Goal: Contribute content: Contribute content

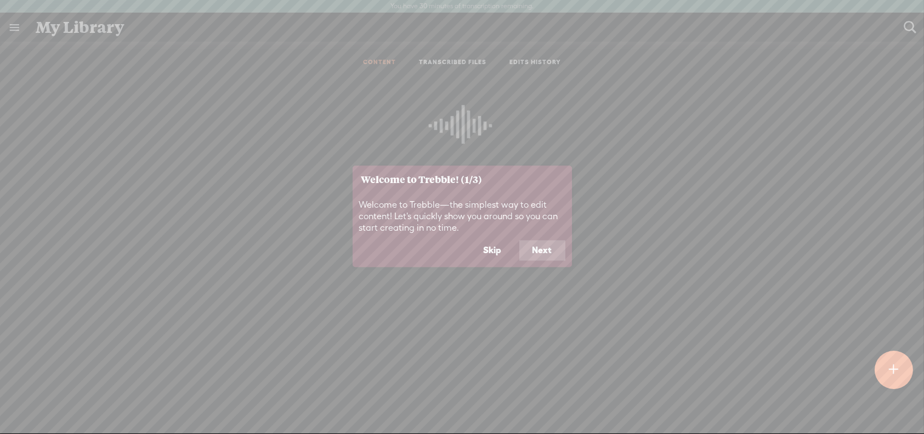
click at [549, 249] on button "Next" at bounding box center [542, 250] width 46 height 21
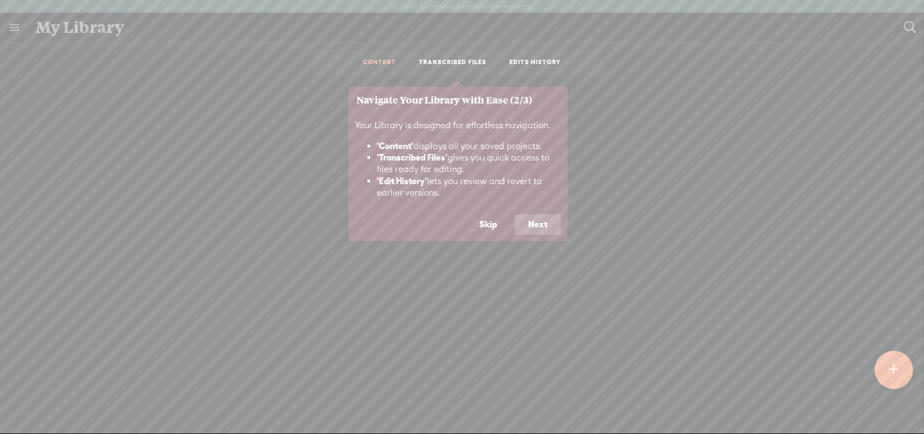
click at [534, 220] on button "Next" at bounding box center [538, 224] width 46 height 21
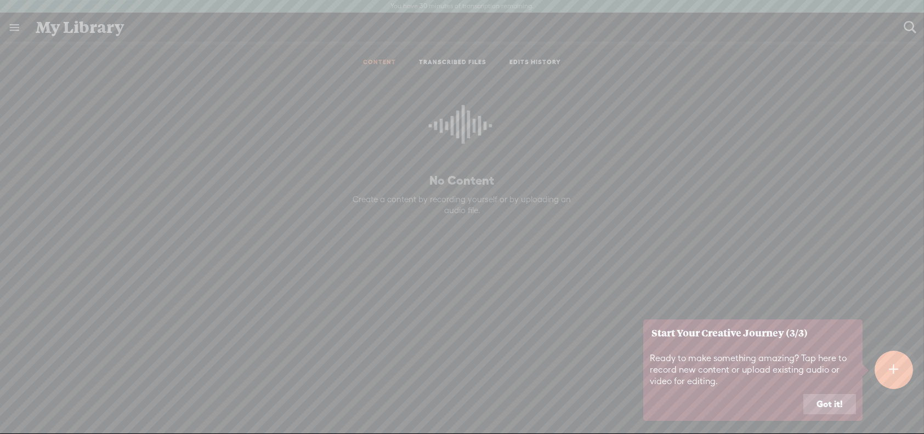
click at [841, 402] on button "Got it!" at bounding box center [829, 404] width 53 height 21
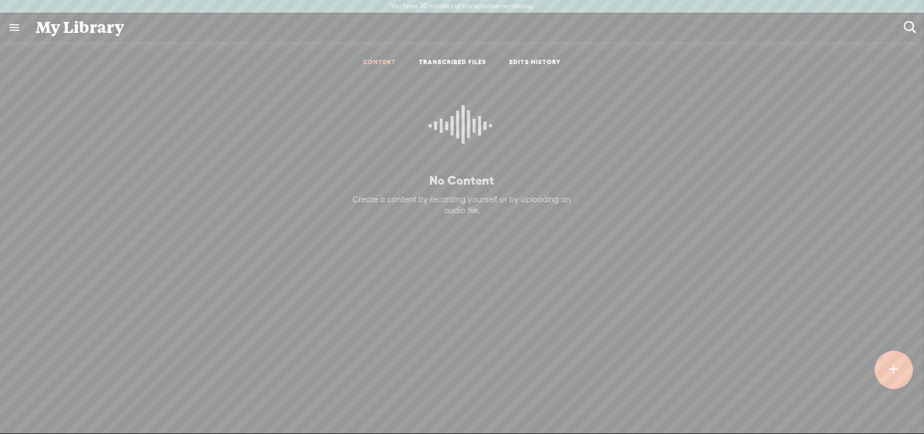
click at [901, 372] on div at bounding box center [893, 370] width 38 height 38
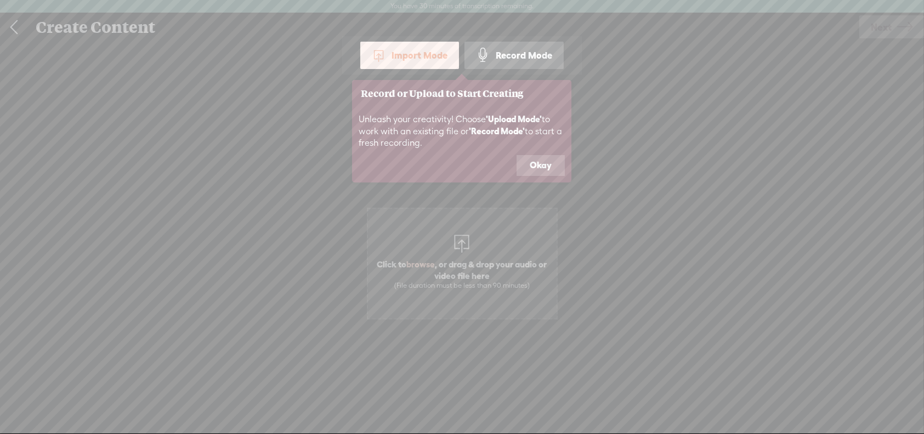
click at [548, 157] on button "Okay" at bounding box center [540, 165] width 48 height 21
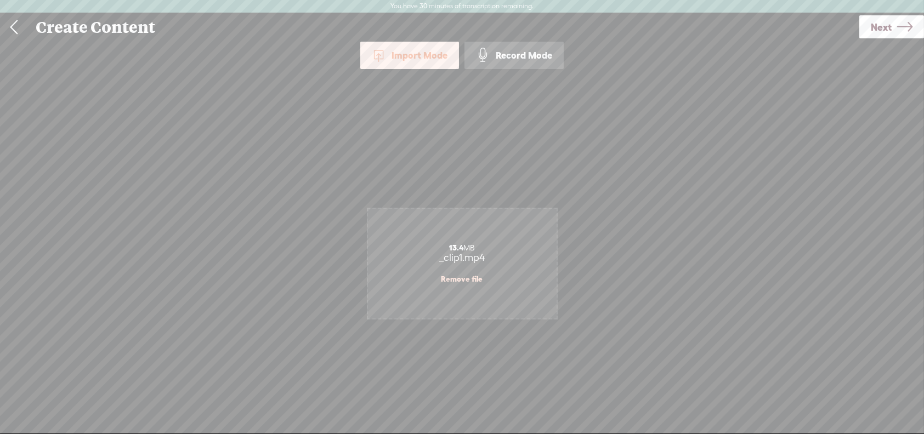
click at [897, 27] on icon at bounding box center [904, 27] width 15 height 28
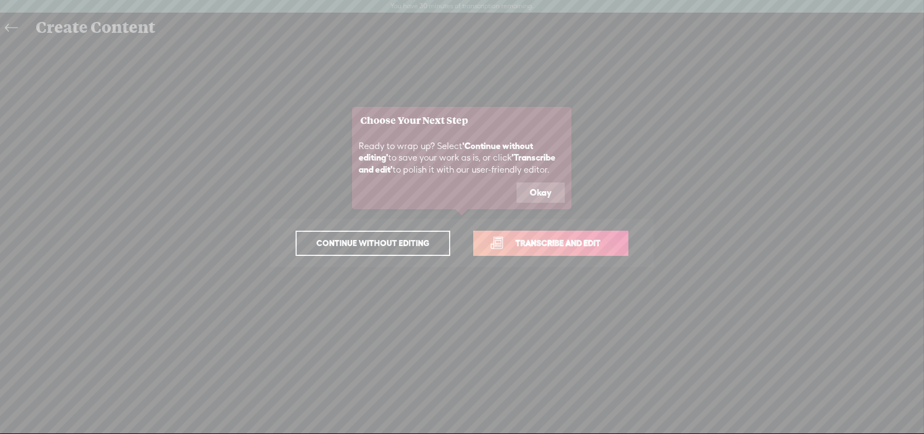
click at [525, 242] on span "Transcribe and edit" at bounding box center [558, 243] width 108 height 13
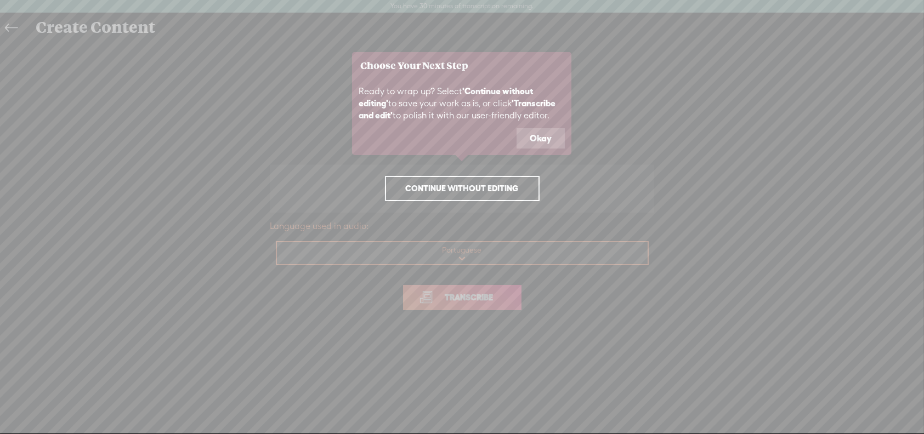
click at [478, 301] on icon at bounding box center [462, 217] width 924 height 434
click at [542, 130] on button "Okay" at bounding box center [540, 138] width 48 height 21
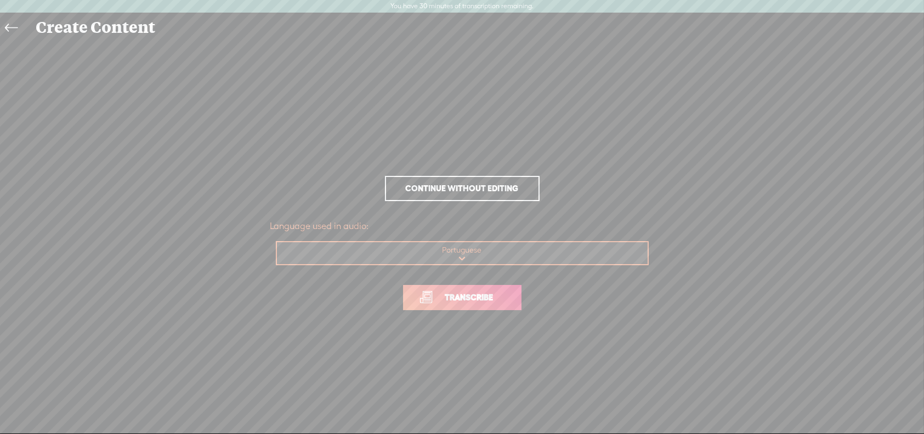
click at [484, 301] on span "Transcribe" at bounding box center [469, 297] width 71 height 13
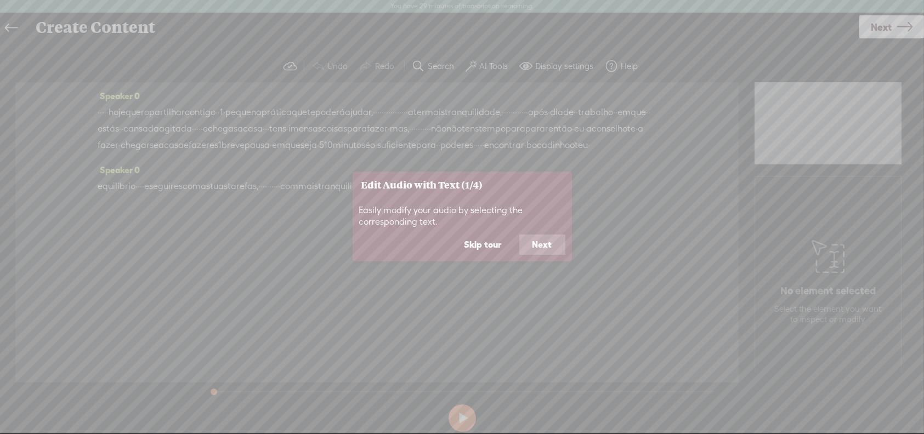
click at [483, 243] on button "Skip tour" at bounding box center [483, 245] width 64 height 21
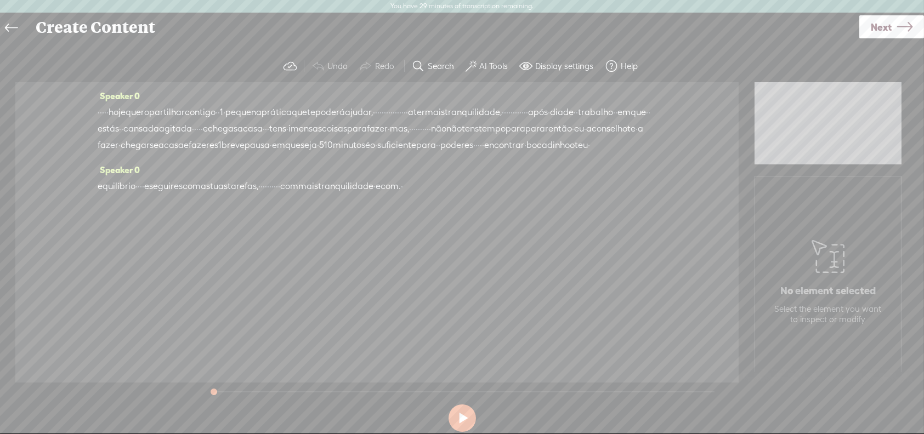
click at [488, 65] on label "AI Tools" at bounding box center [493, 66] width 29 height 11
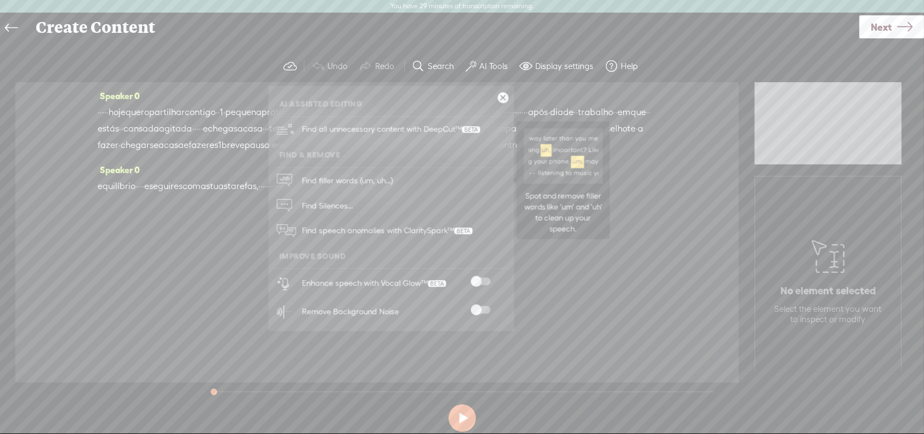
click at [349, 178] on span "Find filler words (um, uh...)" at bounding box center [347, 180] width 99 height 25
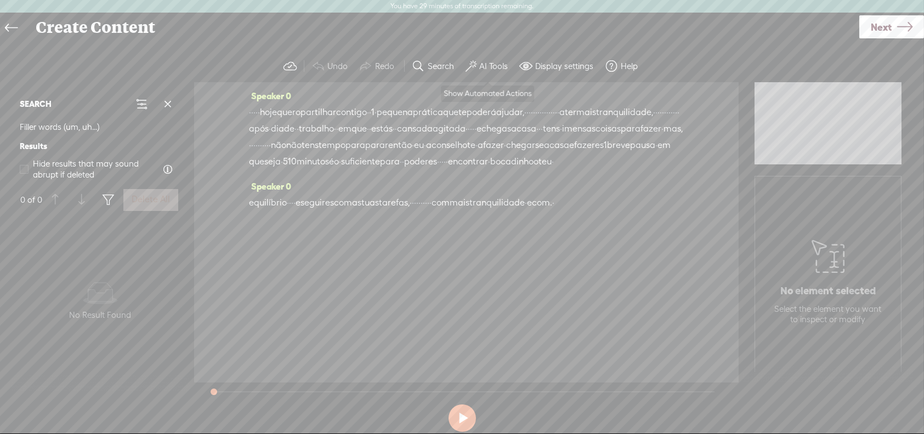
click at [494, 65] on label "AI Tools" at bounding box center [493, 66] width 29 height 11
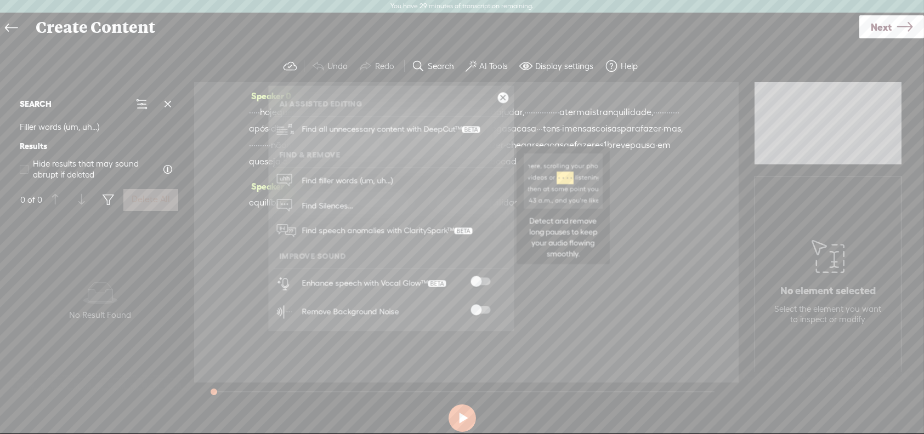
click at [322, 201] on span "Find Silences..." at bounding box center [327, 206] width 59 height 25
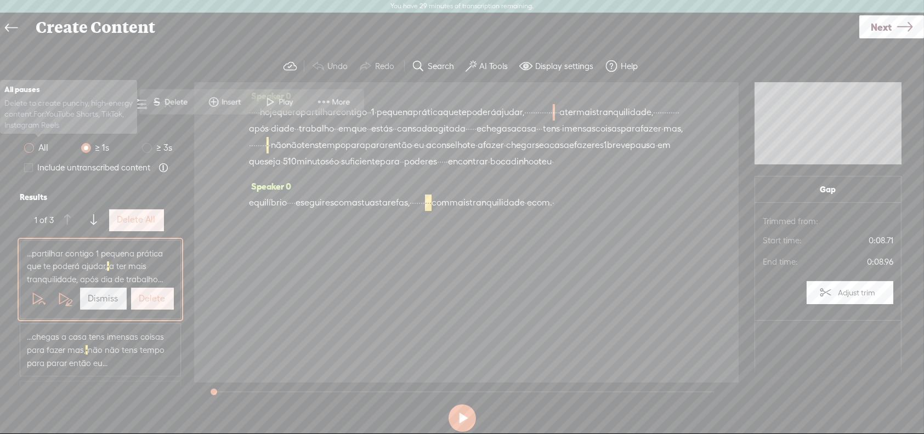
click at [29, 144] on span at bounding box center [29, 148] width 10 height 10
click at [29, 144] on input "All" at bounding box center [29, 148] width 10 height 10
radio input "true"
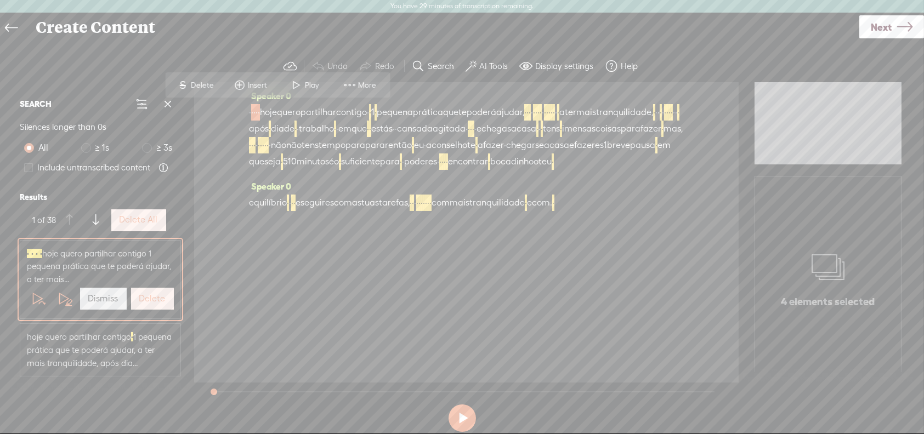
click at [143, 294] on label "Delete" at bounding box center [152, 299] width 26 height 12
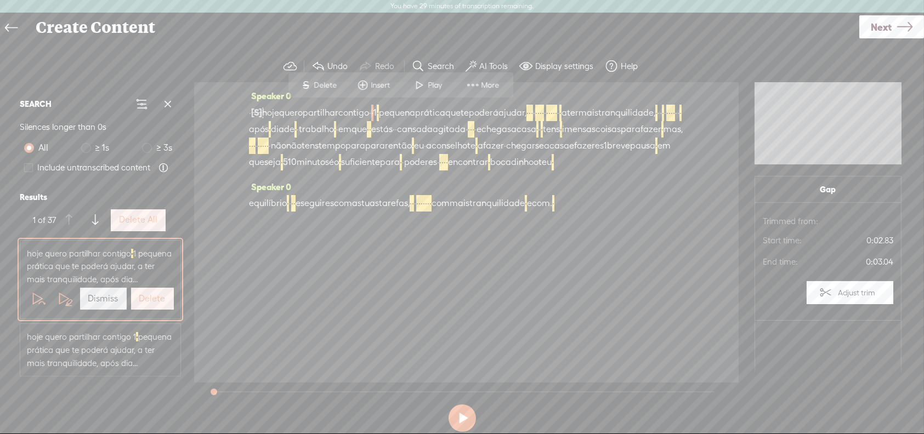
click at [128, 219] on label "Delete All" at bounding box center [138, 220] width 38 height 12
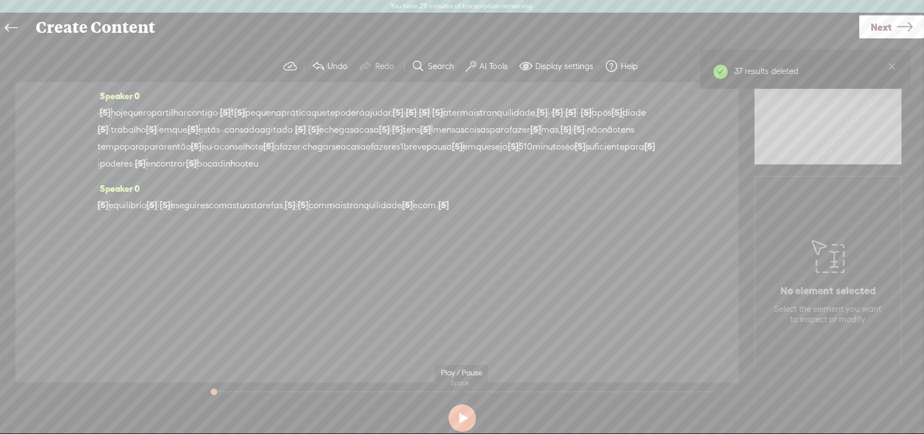
click at [463, 420] on button at bounding box center [461, 418] width 27 height 27
click at [333, 61] on label "Undo" at bounding box center [337, 66] width 20 height 11
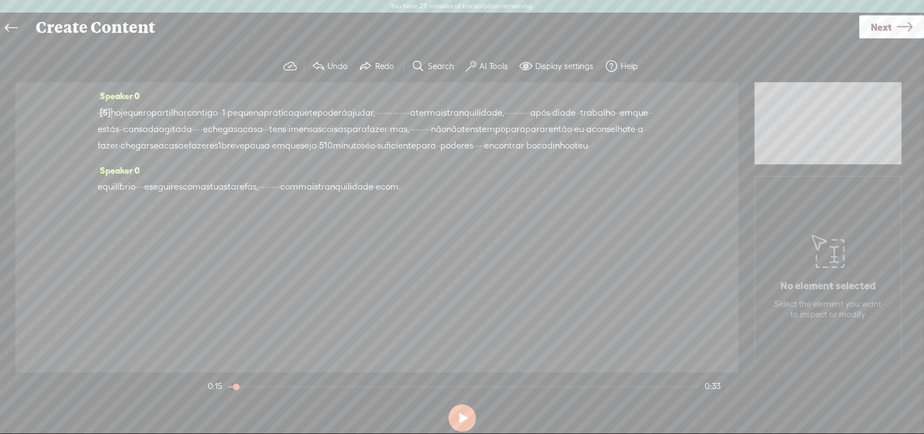
drag, startPoint x: 443, startPoint y: 387, endPoint x: 194, endPoint y: 395, distance: 249.0
click at [196, 394] on div "Trebble audio editor works best with Google Chrome or Firefox. Please switch yo…" at bounding box center [462, 243] width 902 height 386
click at [464, 416] on button at bounding box center [461, 418] width 27 height 27
drag, startPoint x: 243, startPoint y: 385, endPoint x: 186, endPoint y: 386, distance: 57.0
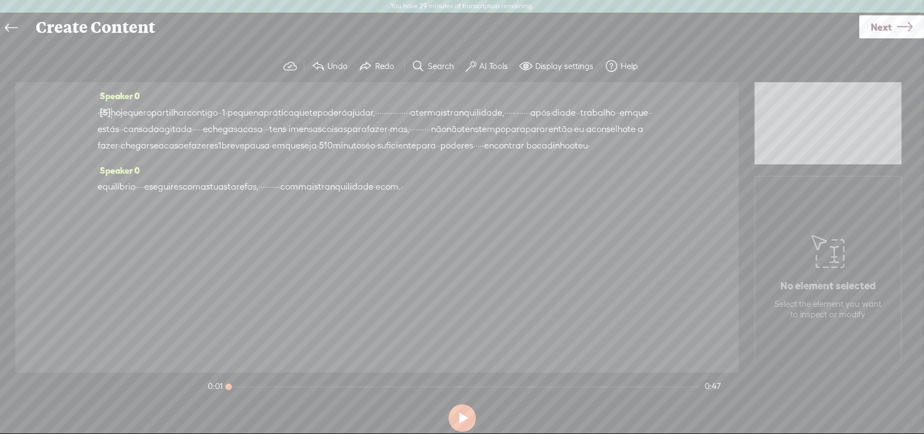
click at [186, 386] on div "Trebble audio editor works best with Google Chrome or Firefox. Please switch yo…" at bounding box center [462, 243] width 902 height 386
click at [467, 417] on button at bounding box center [461, 418] width 27 height 27
click at [467, 416] on button at bounding box center [461, 418] width 27 height 27
click at [489, 61] on label "AI Tools" at bounding box center [493, 66] width 29 height 11
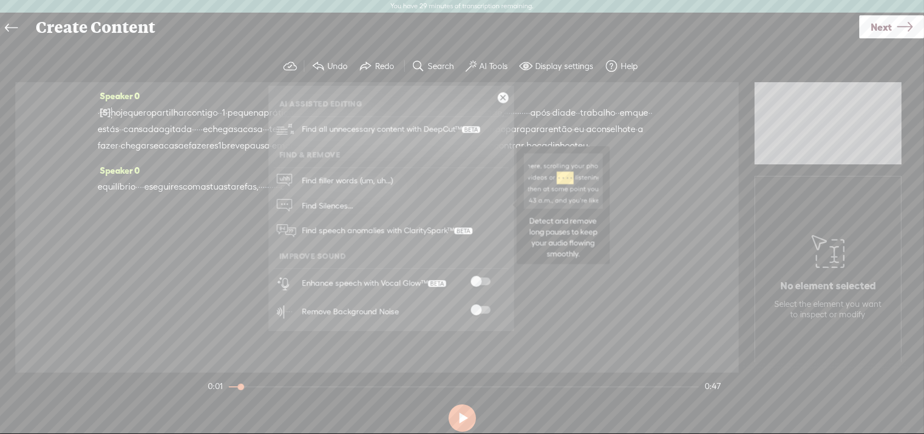
click at [327, 206] on span "Find Silences..." at bounding box center [327, 206] width 59 height 25
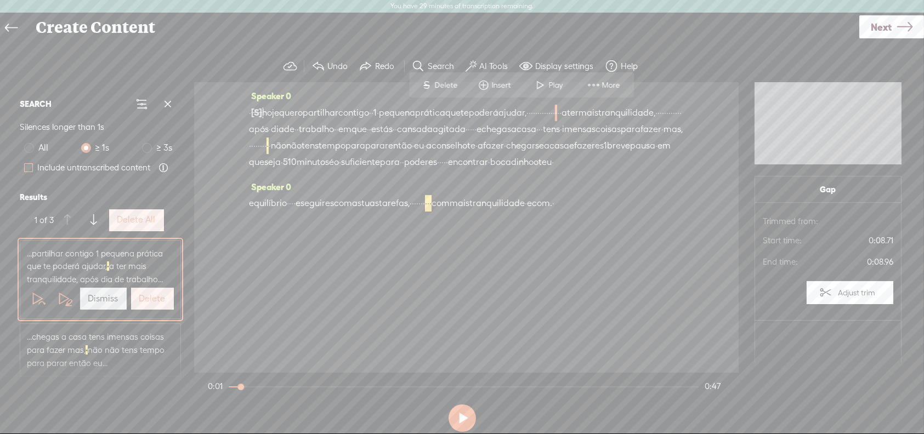
click at [30, 166] on span at bounding box center [28, 167] width 9 height 9
click at [30, 166] on input "Include untranscribed content" at bounding box center [28, 167] width 9 height 9
checkbox input "true"
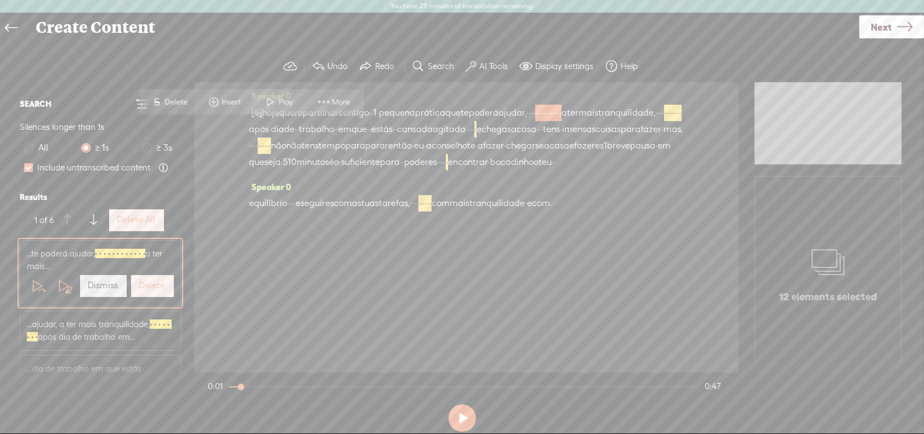
click at [336, 101] on span "More" at bounding box center [342, 101] width 21 height 11
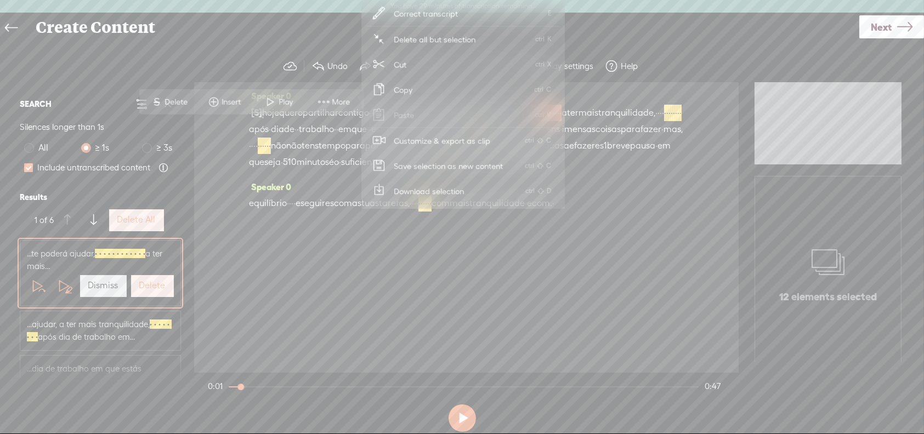
click at [416, 138] on span "Customize & export as clip" at bounding box center [442, 140] width 140 height 25
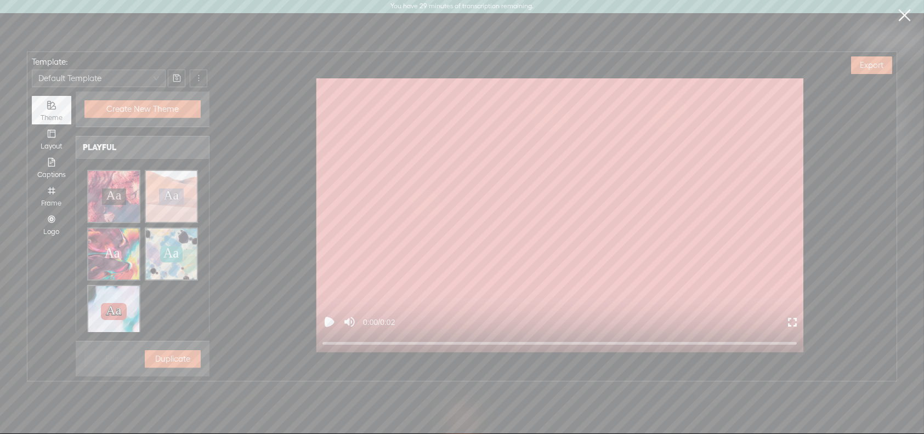
click at [903, 10] on link at bounding box center [904, 15] width 27 height 31
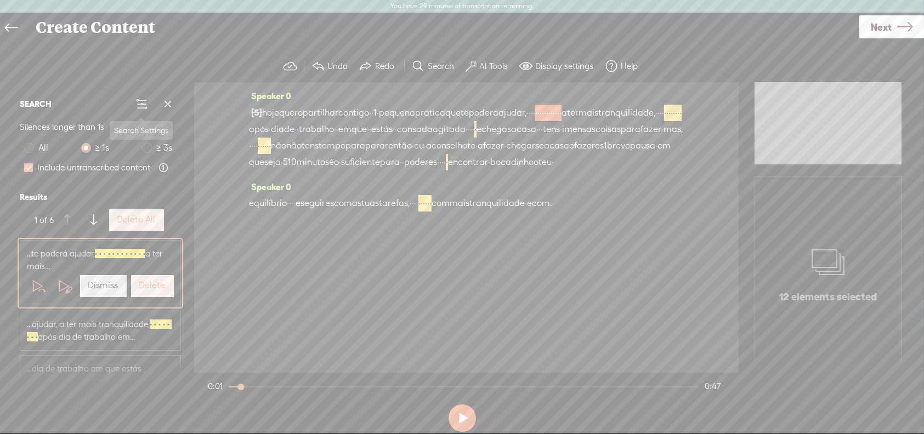
click at [140, 99] on span at bounding box center [141, 104] width 13 height 13
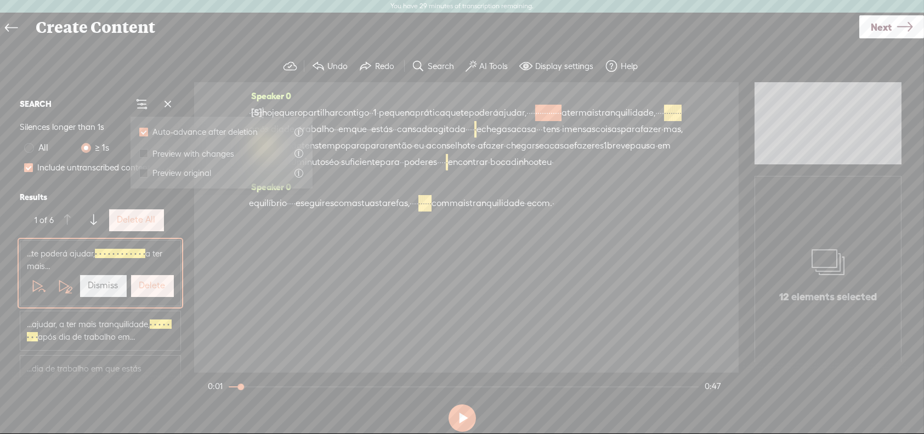
click at [132, 62] on section "Undo Redo Search Remove Background Noise AI Tools Configure Magic Sound Enhance…" at bounding box center [462, 66] width 902 height 32
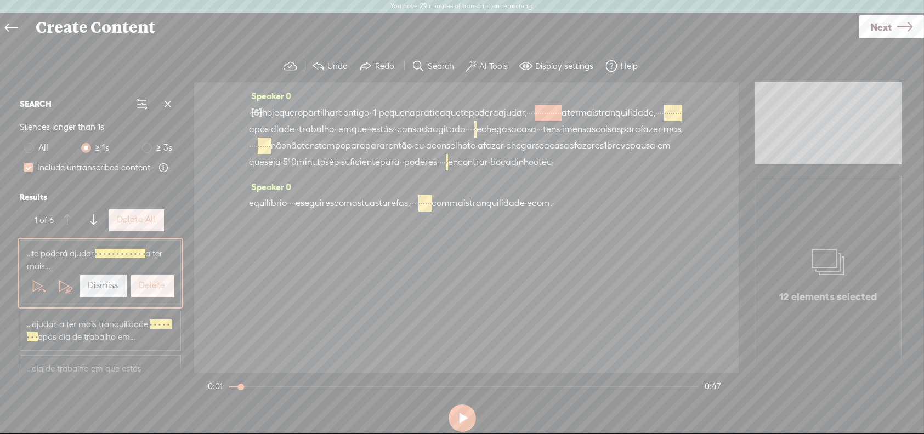
click at [134, 214] on label "Delete All" at bounding box center [136, 220] width 38 height 12
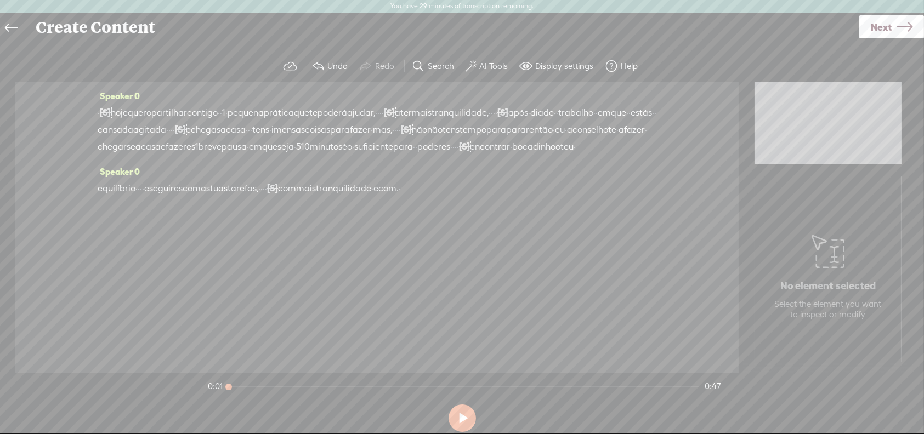
drag, startPoint x: 235, startPoint y: 385, endPoint x: 208, endPoint y: 384, distance: 27.4
click at [208, 384] on section "0:01 0:47" at bounding box center [464, 386] width 517 height 27
click at [465, 420] on button at bounding box center [461, 418] width 27 height 27
click at [462, 416] on button at bounding box center [461, 418] width 27 height 27
click at [624, 138] on span "fazer" at bounding box center [634, 130] width 21 height 16
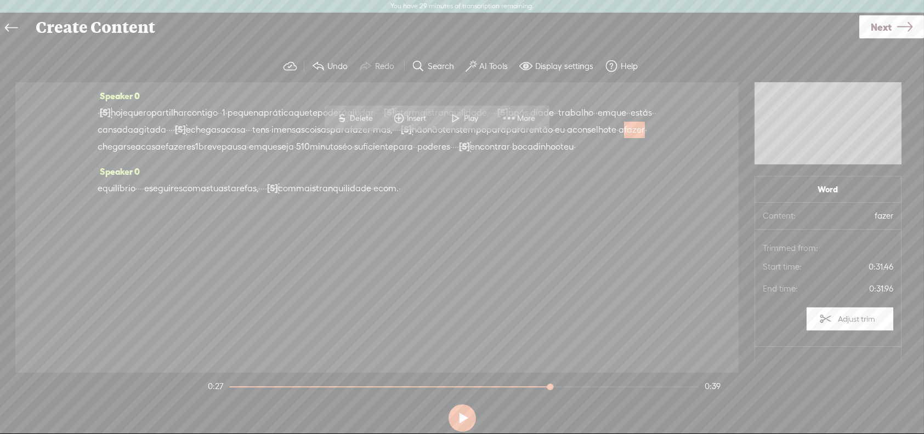
drag, startPoint x: 426, startPoint y: 143, endPoint x: 446, endPoint y: 141, distance: 19.8
click at [624, 138] on span "fazer" at bounding box center [634, 130] width 21 height 16
click at [359, 113] on span "Delete" at bounding box center [363, 118] width 26 height 11
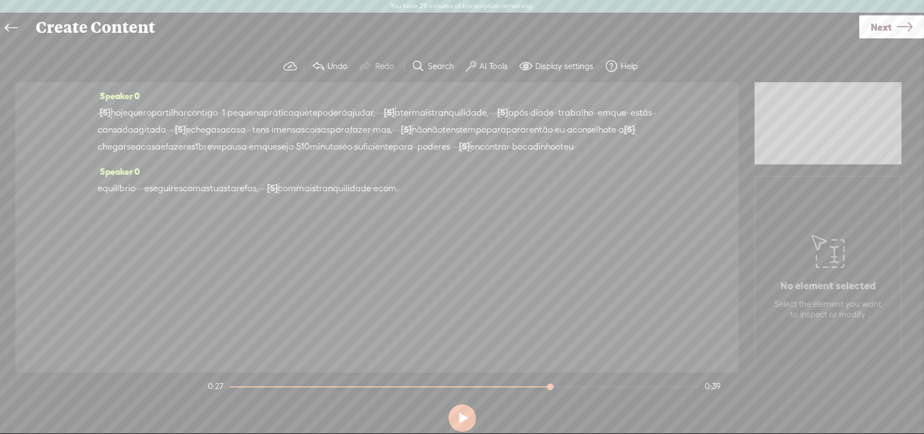
click at [420, 385] on section "0:27 0:39" at bounding box center [464, 386] width 517 height 27
drag, startPoint x: 549, startPoint y: 387, endPoint x: 377, endPoint y: 399, distance: 172.0
click at [411, 399] on div at bounding box center [423, 388] width 25 height 25
click at [457, 416] on button at bounding box center [461, 418] width 27 height 27
click at [466, 415] on button at bounding box center [461, 418] width 27 height 27
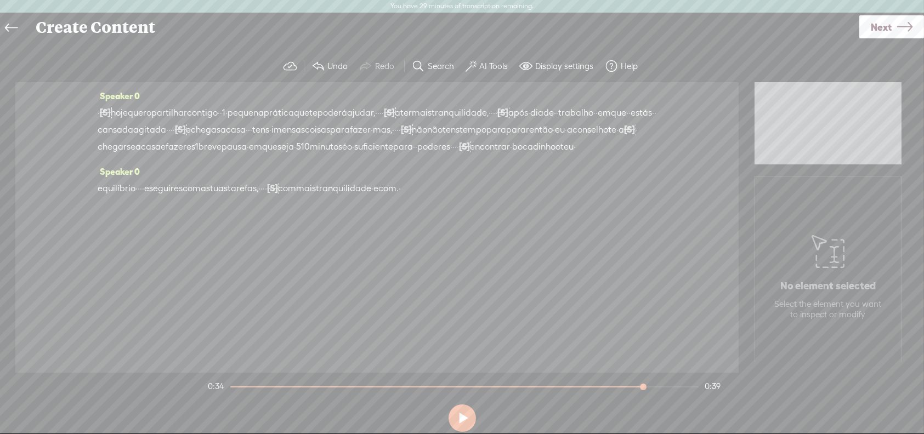
drag, startPoint x: 346, startPoint y: 159, endPoint x: 370, endPoint y: 165, distance: 24.3
click at [370, 155] on div "· [S] · · · · hoje quero partilhar contigo · · 1 · pequena prática que te poder…" at bounding box center [377, 129] width 559 height 51
click at [354, 155] on span "suficiente" at bounding box center [373, 147] width 39 height 16
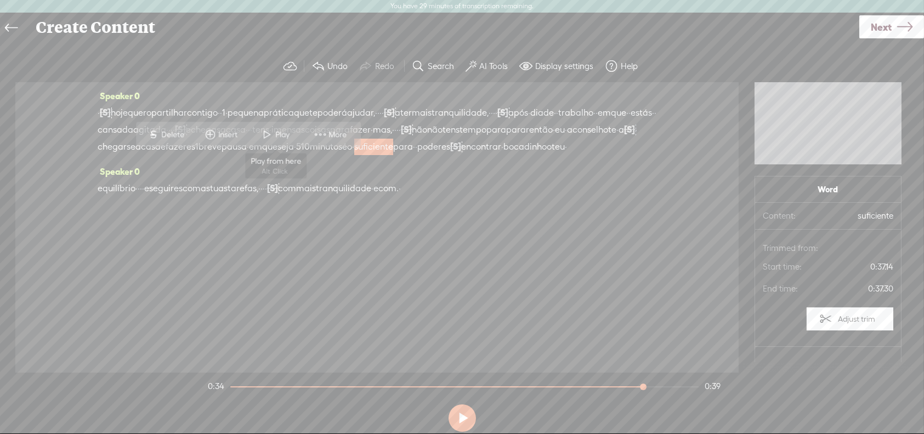
click at [277, 130] on span "Play" at bounding box center [284, 134] width 17 height 11
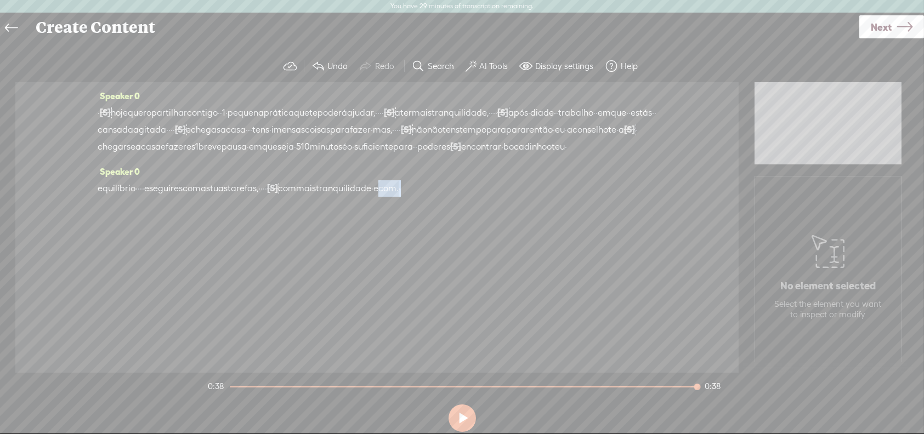
drag, startPoint x: 453, startPoint y: 206, endPoint x: 519, endPoint y: 206, distance: 66.3
click at [519, 197] on div "equilíbrio · · · · e seguires com as [GEOGRAPHIC_DATA] tarefas, · · · · [S] · ·…" at bounding box center [377, 188] width 559 height 17
click at [296, 197] on span "com" at bounding box center [287, 188] width 18 height 16
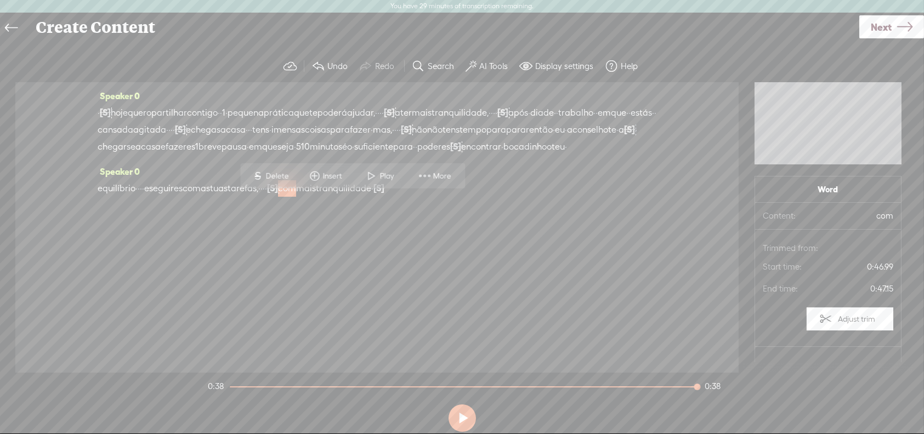
click at [466, 421] on button at bounding box center [461, 418] width 27 height 27
click at [371, 172] on span at bounding box center [371, 176] width 16 height 20
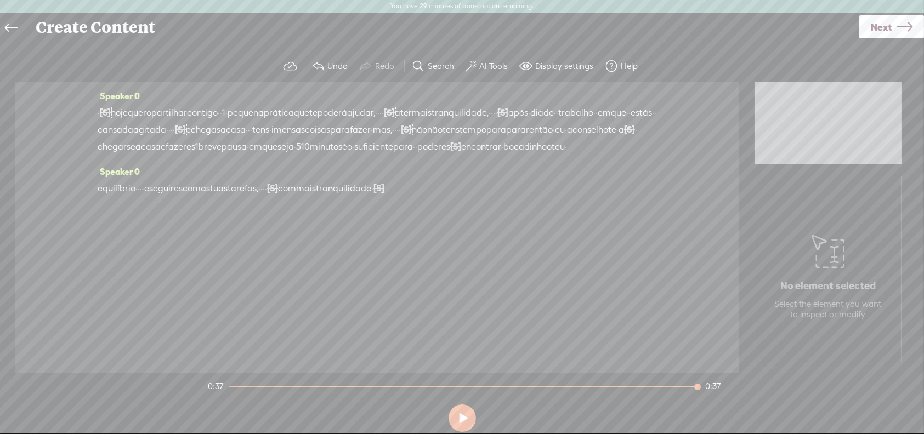
click at [336, 62] on label "Undo" at bounding box center [337, 66] width 20 height 11
click at [399, 197] on span "com." at bounding box center [388, 188] width 20 height 16
click at [296, 196] on span "com" at bounding box center [287, 188] width 18 height 16
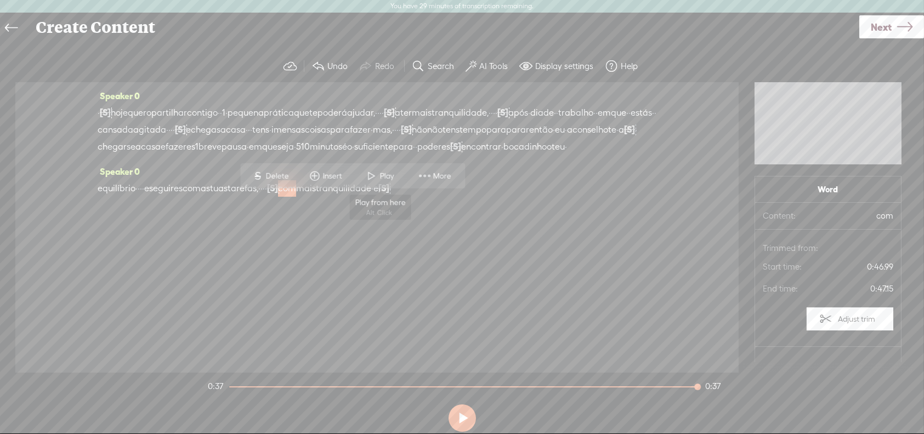
click at [377, 172] on span at bounding box center [371, 176] width 16 height 20
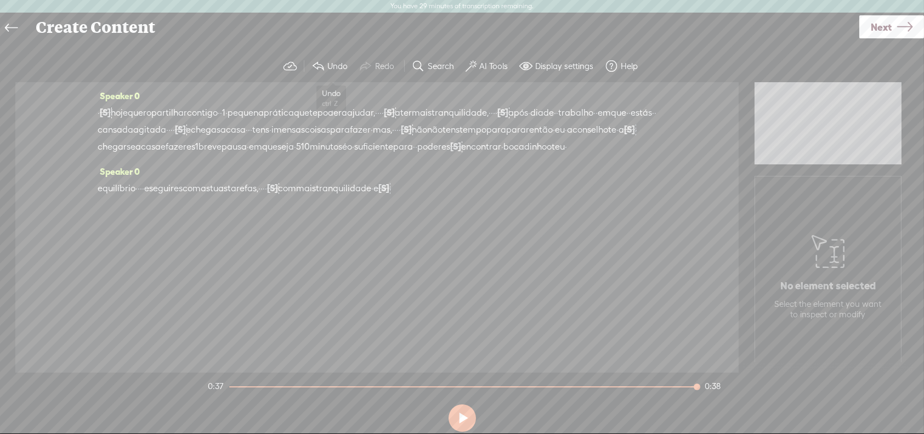
click at [332, 69] on label "Undo" at bounding box center [337, 66] width 20 height 11
click at [316, 197] on span "mais" at bounding box center [306, 188] width 20 height 16
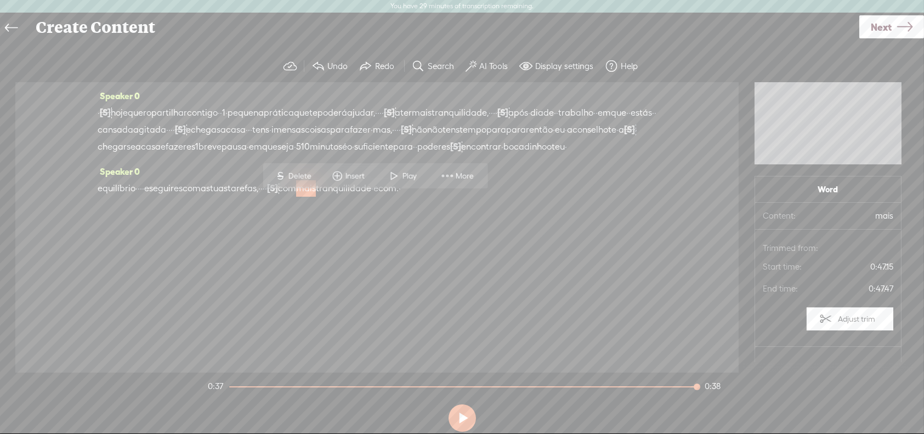
click at [403, 170] on span "Play" at bounding box center [403, 176] width 55 height 20
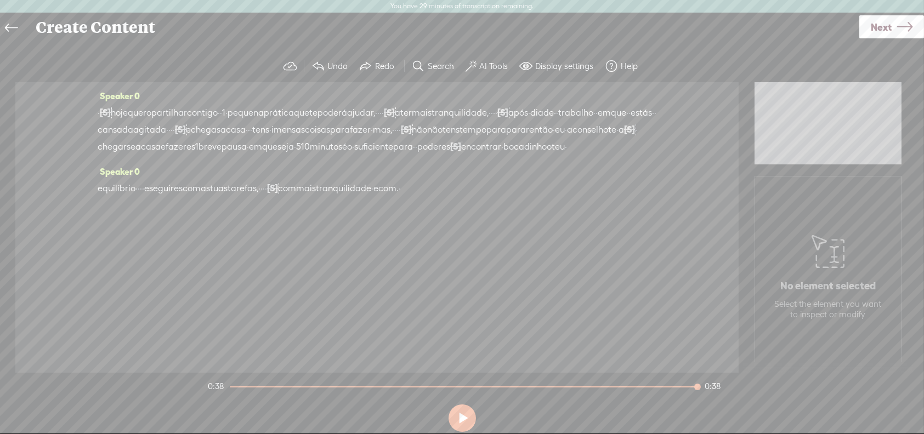
click at [373, 197] on span "·" at bounding box center [372, 188] width 2 height 16
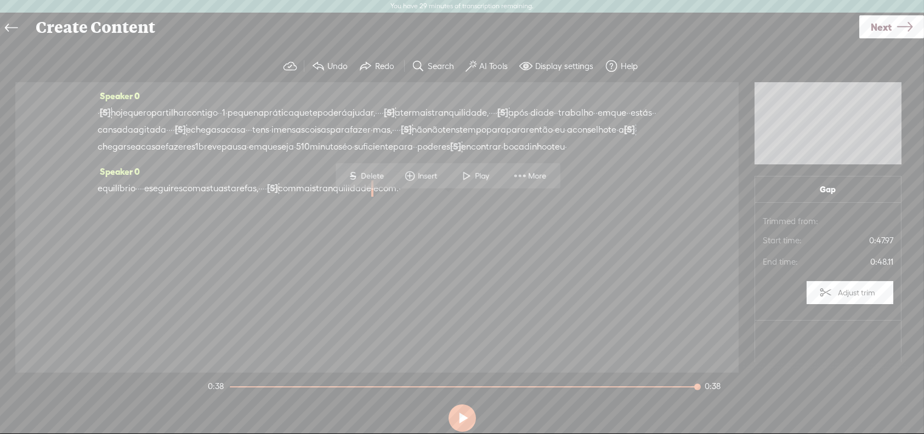
click at [401, 197] on span "·" at bounding box center [400, 188] width 2 height 16
click at [411, 173] on span "Delete" at bounding box center [414, 175] width 26 height 11
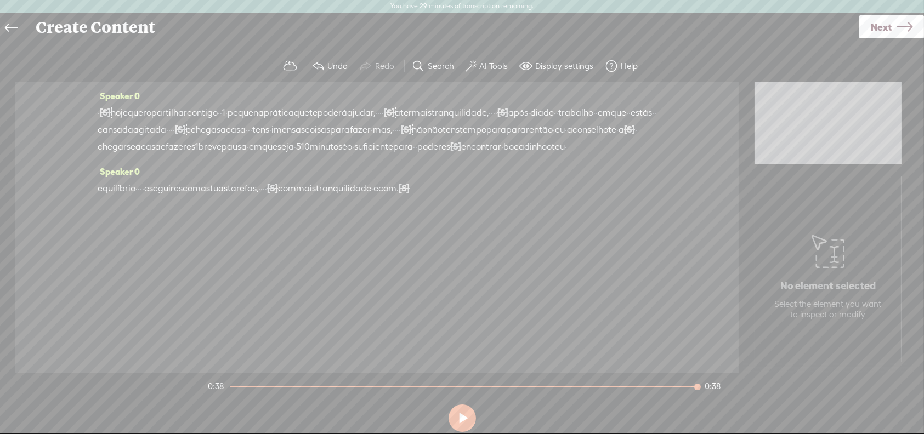
click at [296, 197] on span "com" at bounding box center [287, 188] width 18 height 16
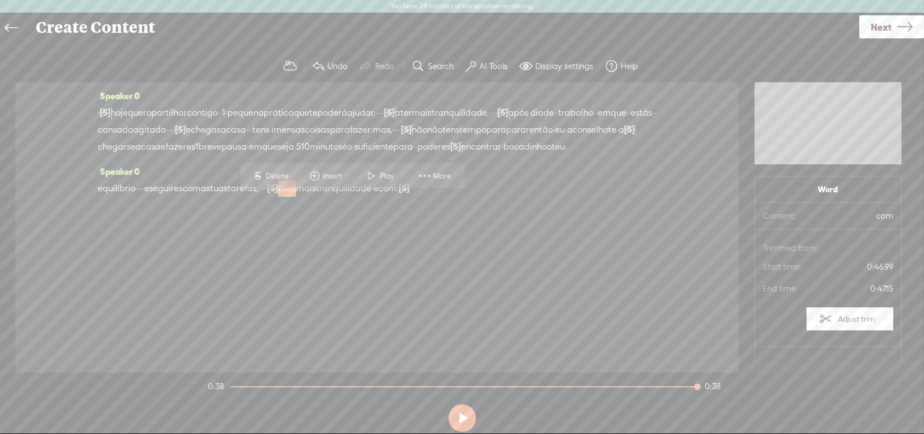
click at [377, 172] on span at bounding box center [371, 176] width 16 height 20
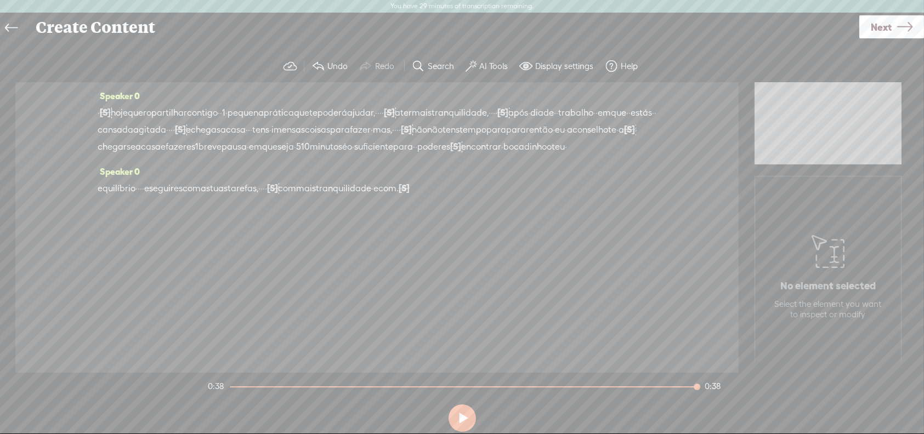
click at [126, 107] on span "hoje" at bounding box center [119, 113] width 17 height 16
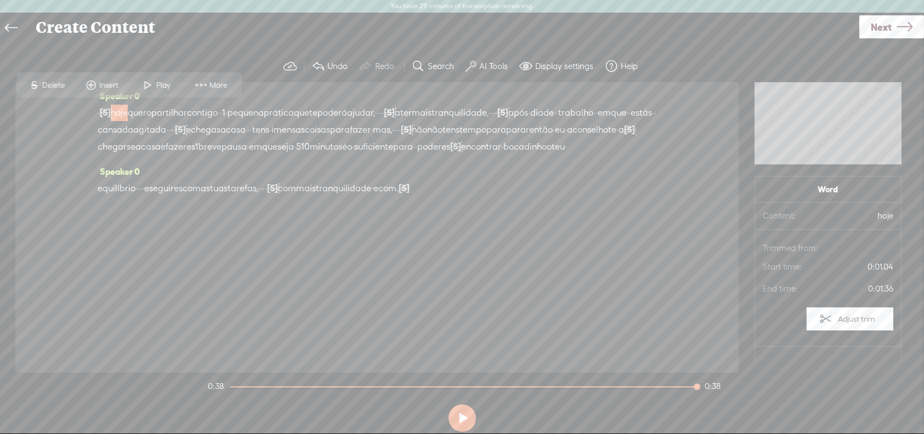
click at [467, 417] on button at bounding box center [461, 418] width 27 height 27
click at [100, 109] on span "·" at bounding box center [99, 113] width 2 height 16
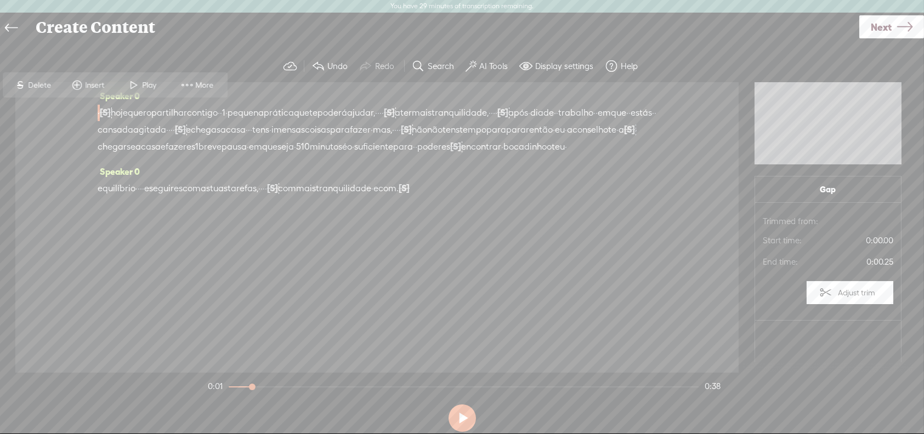
click at [48, 81] on span "Delete" at bounding box center [42, 85] width 26 height 11
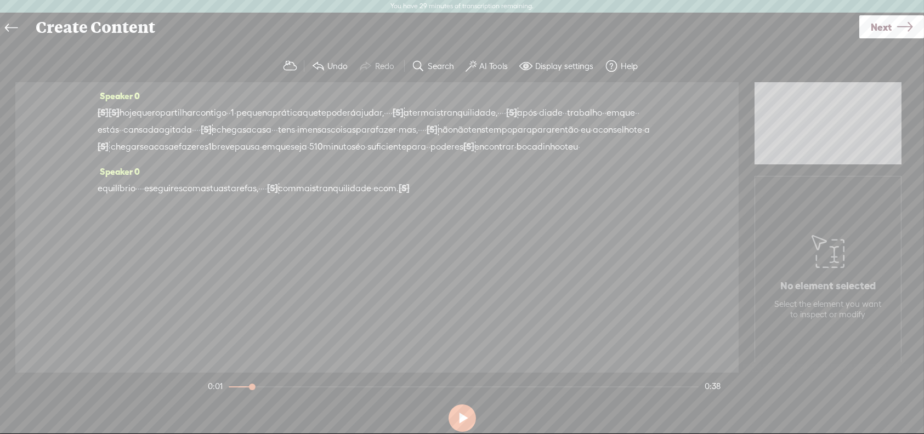
click at [96, 112] on div "Speaker 0 [S] · [S] · · · · hoje quero partilhar contigo · · 1 · pequena prátic…" at bounding box center [376, 227] width 723 height 291
click at [105, 113] on span "[S]" at bounding box center [103, 112] width 11 height 10
click at [461, 413] on button at bounding box center [461, 418] width 27 height 27
drag, startPoint x: 268, startPoint y: 385, endPoint x: 124, endPoint y: 378, distance: 143.8
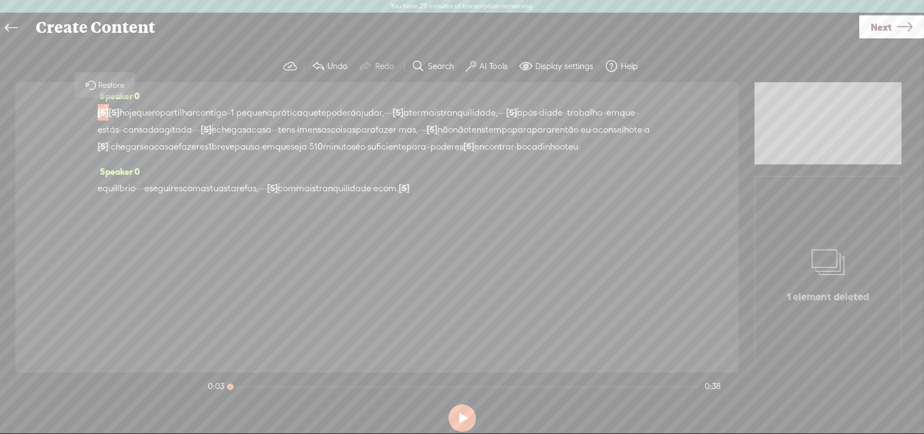
click at [126, 377] on div "Trebble audio editor works best with Google Chrome or Firefox. Please switch yo…" at bounding box center [462, 243] width 902 height 386
click at [460, 416] on button at bounding box center [461, 418] width 27 height 27
drag, startPoint x: 445, startPoint y: 111, endPoint x: 459, endPoint y: 113, distance: 14.9
click at [459, 113] on div "[S] · [S] · · · · hoje quero partilhar contigo · · 1 · pequena prática que te p…" at bounding box center [377, 129] width 559 height 51
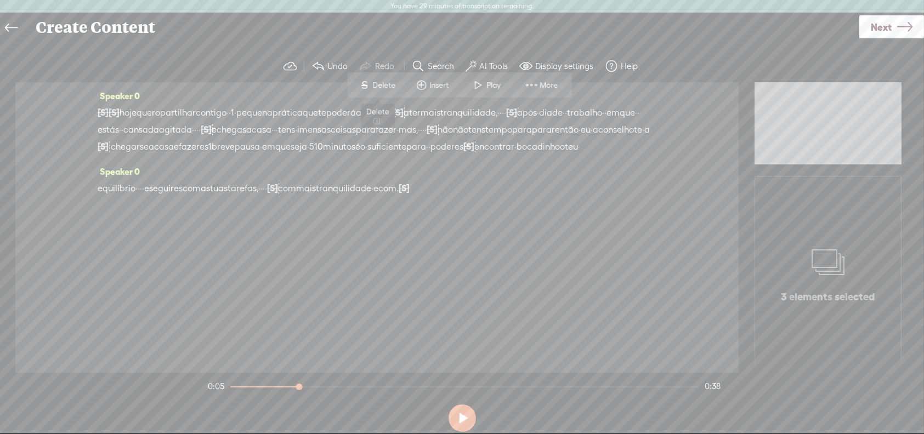
click at [373, 81] on span "Delete" at bounding box center [386, 85] width 26 height 11
click at [318, 111] on span "que" at bounding box center [310, 113] width 15 height 16
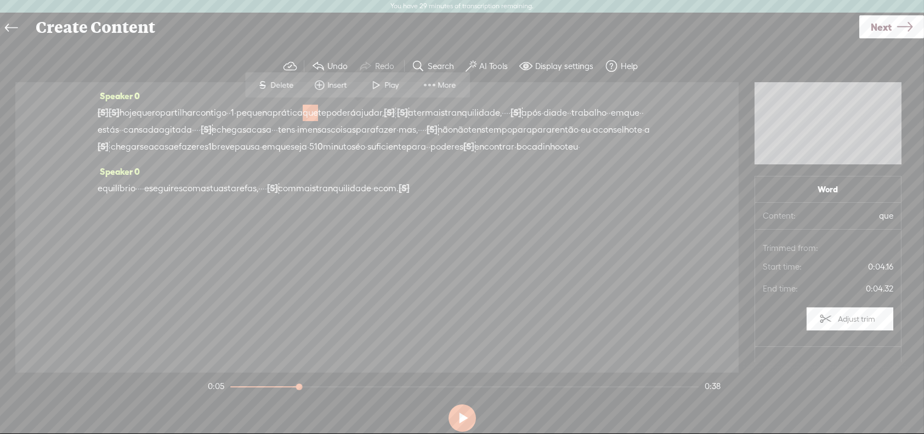
click at [391, 80] on span "Play" at bounding box center [393, 85] width 17 height 11
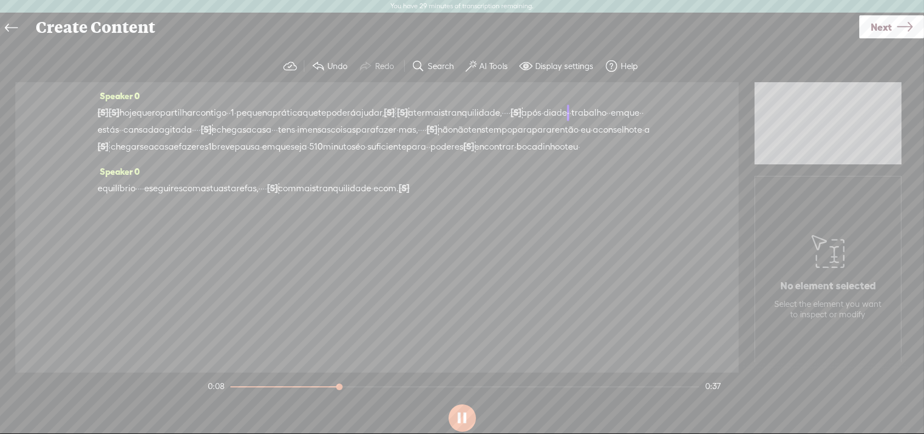
click at [391, 80] on section "Undo Redo Search Remove Background Noise AI Tools Configure Magic Sound Enhance…" at bounding box center [462, 66] width 902 height 32
click at [462, 412] on button at bounding box center [461, 418] width 27 height 27
click at [521, 110] on span "[S]" at bounding box center [515, 112] width 11 height 10
click at [624, 83] on span "Restore" at bounding box center [627, 85] width 29 height 11
click at [425, 112] on span "ter" at bounding box center [419, 113] width 12 height 16
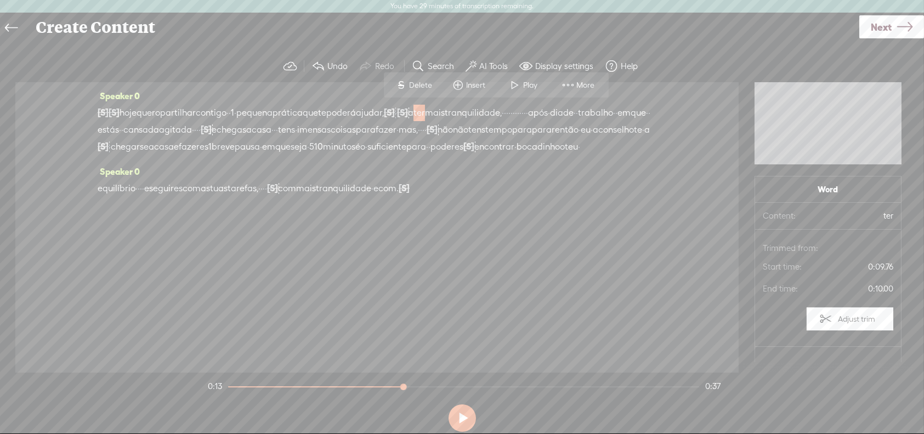
click at [526, 83] on span "Play" at bounding box center [532, 85] width 17 height 11
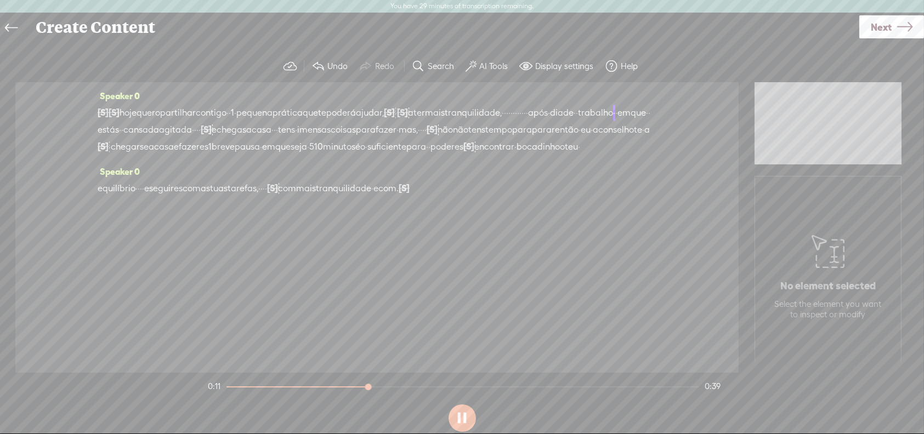
click at [455, 422] on button at bounding box center [461, 418] width 27 height 27
drag, startPoint x: 633, startPoint y: 115, endPoint x: 590, endPoint y: 110, distance: 43.1
click at [590, 110] on div "[S] · [S] · · · · hoje quero partilhar contigo · · 1 · pequena prática que te p…" at bounding box center [377, 129] width 559 height 51
click at [513, 81] on span "Delete" at bounding box center [516, 85] width 26 height 11
click at [356, 115] on span "poderá" at bounding box center [341, 113] width 30 height 16
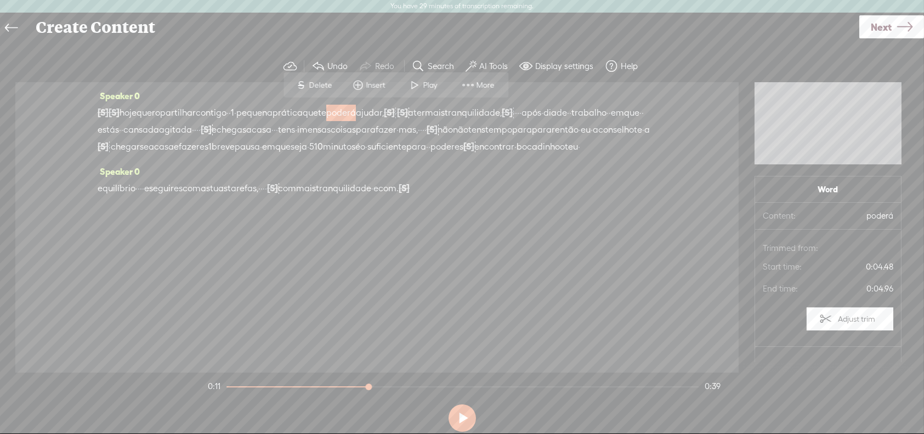
click at [428, 84] on span "Play" at bounding box center [431, 85] width 17 height 11
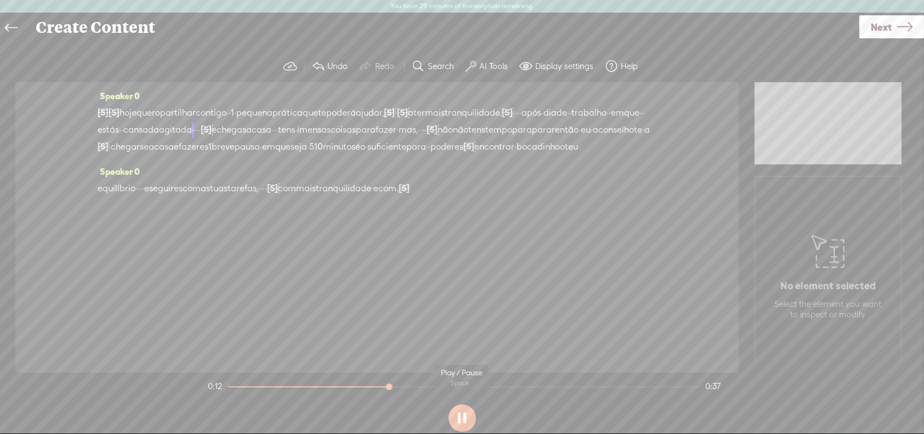
click at [461, 415] on button at bounding box center [461, 418] width 27 height 27
click at [339, 62] on label "Undo" at bounding box center [337, 66] width 20 height 11
drag, startPoint x: 595, startPoint y: 111, endPoint x: 625, endPoint y: 111, distance: 29.6
click at [625, 111] on div "[S] · [S] · · · · hoje quero partilhar contigo · · 1 · pequena prática que te p…" at bounding box center [377, 129] width 559 height 51
click at [543, 83] on span "Delete" at bounding box center [554, 85] width 26 height 11
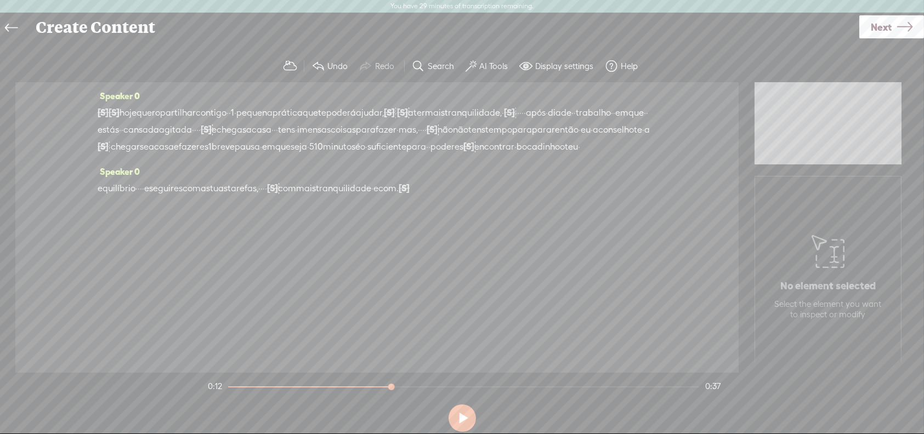
click at [356, 112] on span "poderá" at bounding box center [341, 113] width 30 height 16
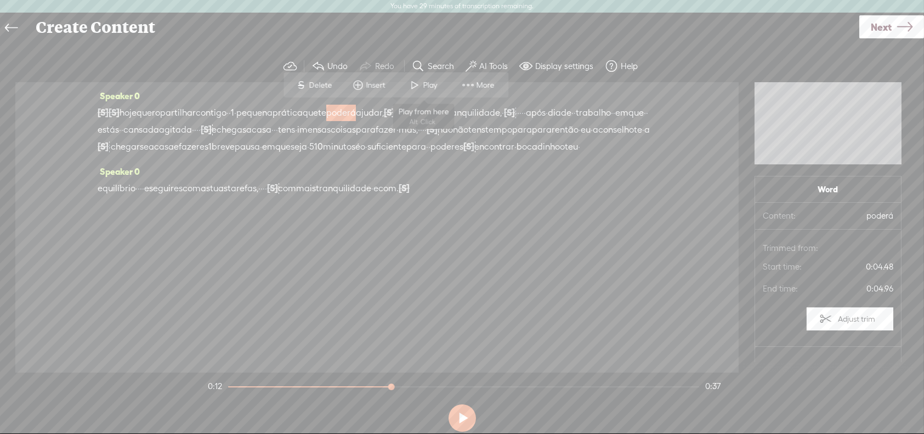
click at [430, 82] on span "Play" at bounding box center [431, 85] width 17 height 11
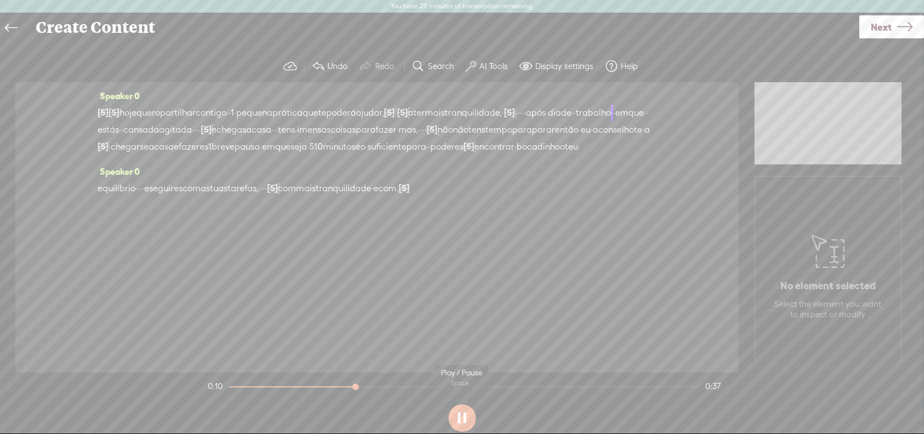
click at [465, 417] on button at bounding box center [461, 418] width 27 height 27
drag, startPoint x: 450, startPoint y: 105, endPoint x: 466, endPoint y: 108, distance: 16.2
click at [466, 108] on div "[S] · [S] · · · · hoje quero partilhar contigo · · 1 · pequena prática que te p…" at bounding box center [377, 129] width 559 height 51
click at [395, 81] on span "Delete" at bounding box center [398, 85] width 26 height 11
click at [356, 113] on span "poderá" at bounding box center [341, 113] width 30 height 16
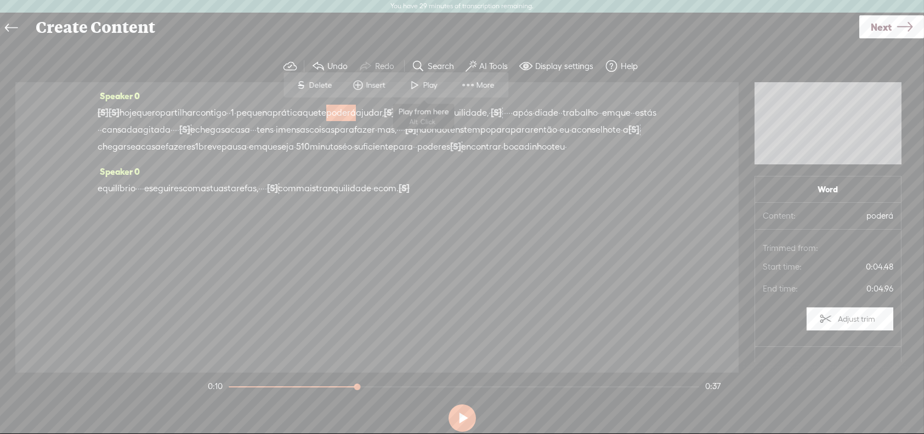
click at [422, 82] on span at bounding box center [415, 85] width 16 height 20
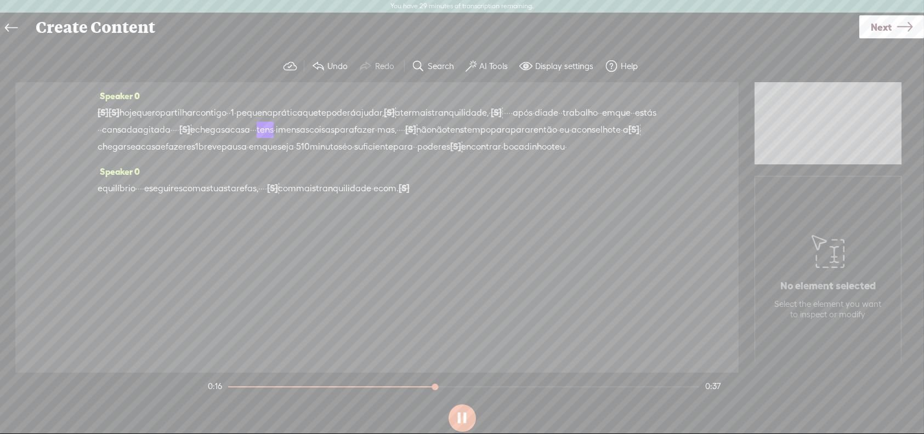
click at [467, 414] on button at bounding box center [461, 418] width 27 height 27
drag, startPoint x: 361, startPoint y: 133, endPoint x: 379, endPoint y: 129, distance: 18.4
click at [379, 129] on div "[S] · [S] · · · · hoje quero partilhar contigo · · 1 · pequena prática que te p…" at bounding box center [377, 129] width 559 height 51
click at [306, 101] on span "Delete" at bounding box center [304, 101] width 26 height 11
click at [100, 129] on span "·" at bounding box center [99, 130] width 2 height 16
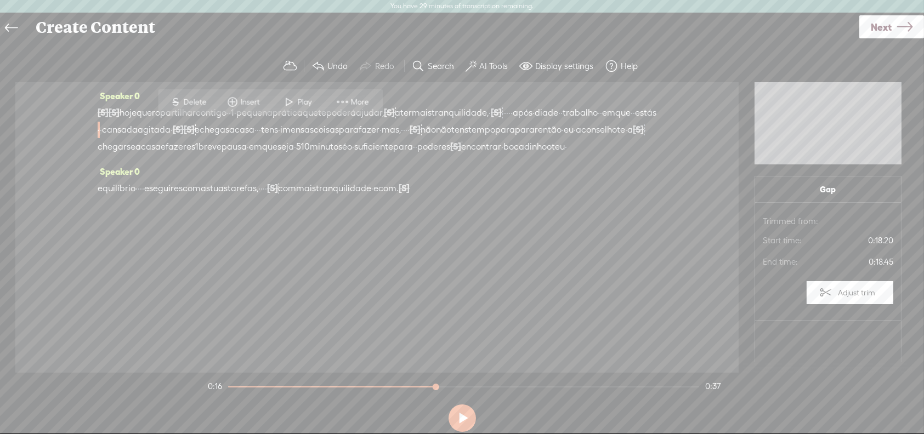
click at [304, 101] on span "Play" at bounding box center [306, 101] width 17 height 11
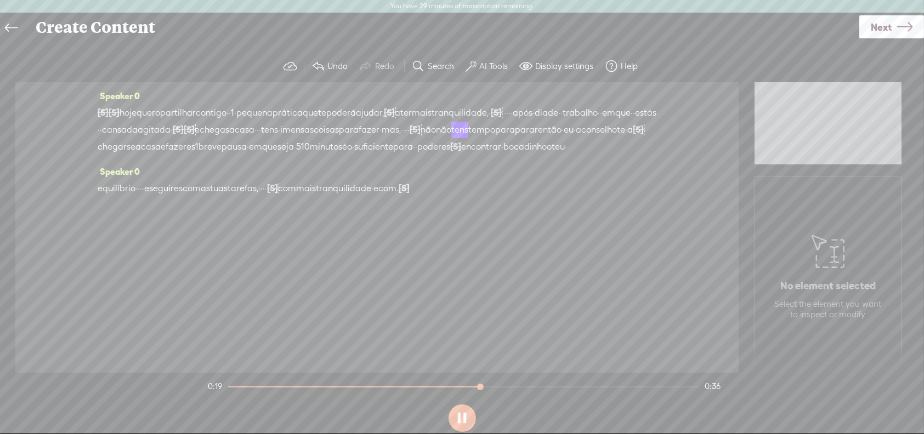
click at [304, 101] on div "Speaker 0 [S] · [S] · · · · hoje quero partilhar contigo · · 1 · pequena prátic…" at bounding box center [377, 126] width 559 height 76
click at [457, 414] on button at bounding box center [461, 418] width 27 height 27
drag, startPoint x: 127, startPoint y: 144, endPoint x: 142, endPoint y: 145, distance: 15.4
click at [142, 145] on div "[S] · [S] · · · · hoje quero partilhar contigo · · 1 · pequena prática que te p…" at bounding box center [377, 129] width 559 height 51
click at [73, 115] on span "Delete" at bounding box center [69, 118] width 26 height 11
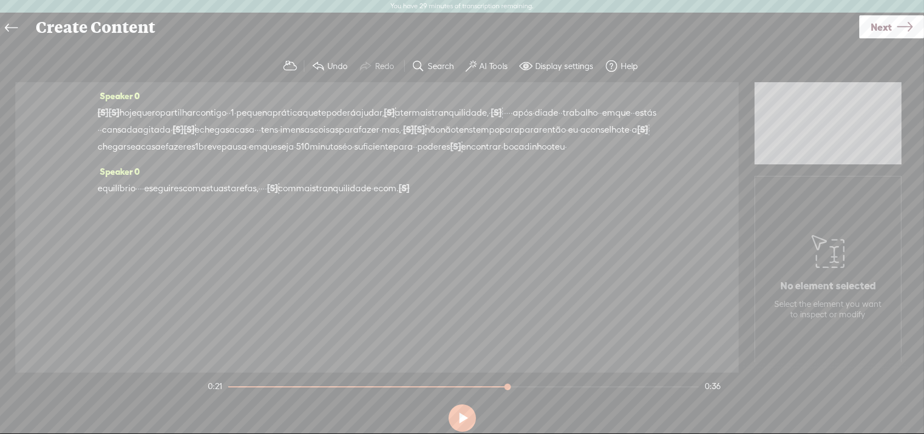
click at [314, 122] on span "imensas" at bounding box center [296, 130] width 33 height 16
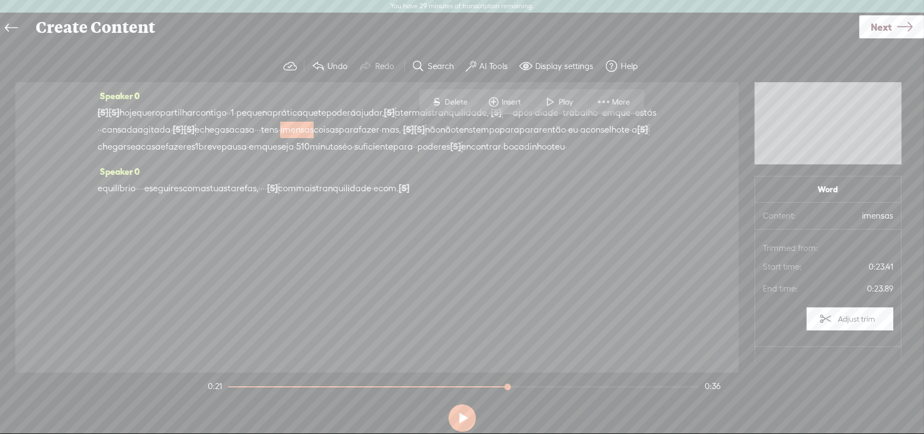
click at [551, 99] on span at bounding box center [550, 102] width 16 height 20
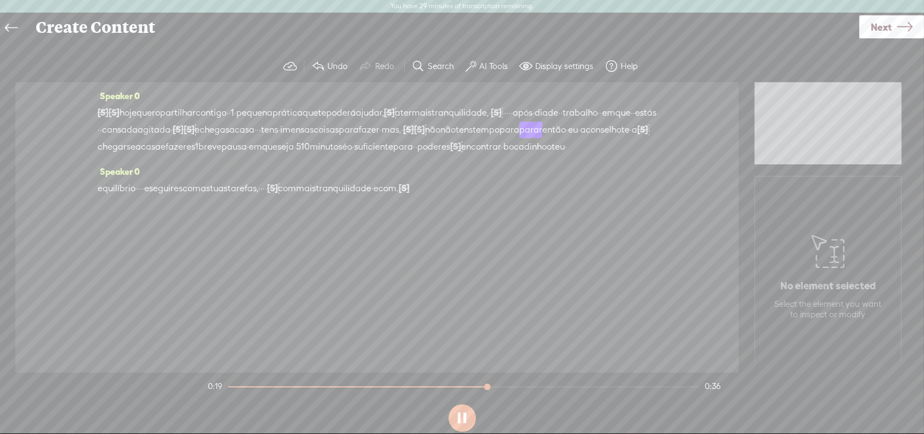
click at [551, 99] on div "Speaker 0 [S] · [S] · · · · hoje quero partilhar contigo · · 1 · pequena prátic…" at bounding box center [377, 126] width 559 height 76
click at [468, 411] on button at bounding box center [461, 418] width 27 height 27
drag, startPoint x: 172, startPoint y: 141, endPoint x: 135, endPoint y: 149, distance: 38.0
click at [135, 149] on div "[S] · [S] · · · · hoje quero partilhar contigo · · 1 · pequena prática que te p…" at bounding box center [377, 129] width 559 height 51
click at [55, 113] on span "Delete" at bounding box center [61, 118] width 26 height 11
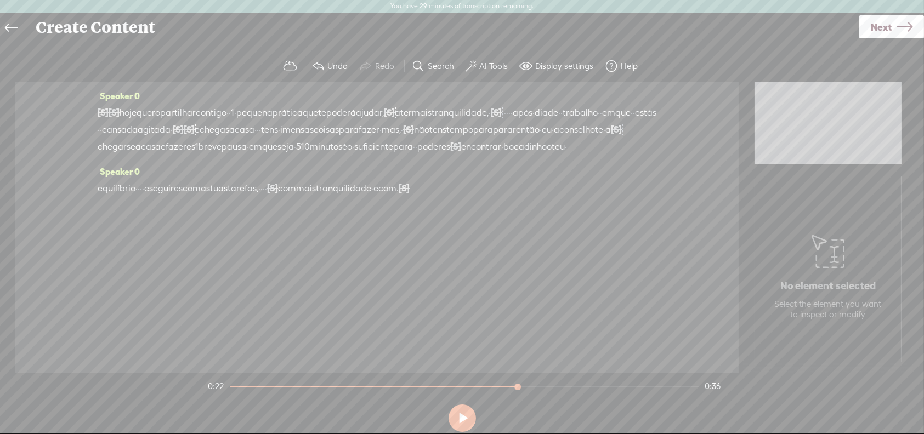
click at [359, 133] on span "para" at bounding box center [349, 130] width 20 height 16
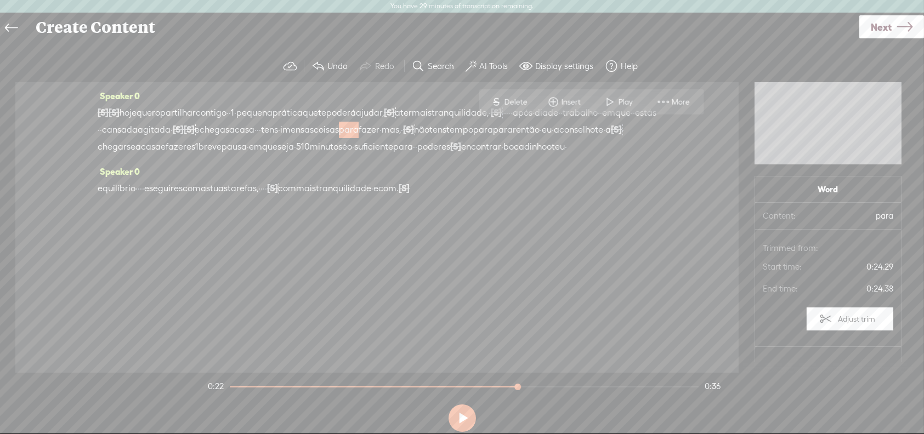
click at [611, 101] on span at bounding box center [610, 102] width 16 height 20
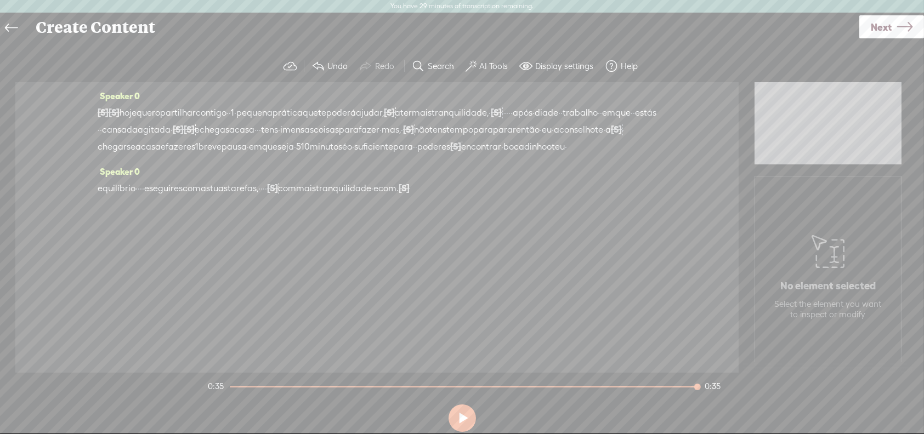
drag, startPoint x: 312, startPoint y: 201, endPoint x: 331, endPoint y: 203, distance: 19.3
click at [331, 197] on div "equilíbrio · · · · e seguires com as [GEOGRAPHIC_DATA] tarefas, · · · · [S] · ·…" at bounding box center [377, 188] width 559 height 17
drag, startPoint x: 309, startPoint y: 202, endPoint x: 324, endPoint y: 205, distance: 15.6
click at [324, 197] on div "equilíbrio · · · · e seguires com as [GEOGRAPHIC_DATA] tarefas, · · · · [S] · ·…" at bounding box center [377, 188] width 559 height 17
click at [244, 170] on span "Delete" at bounding box center [250, 175] width 26 height 11
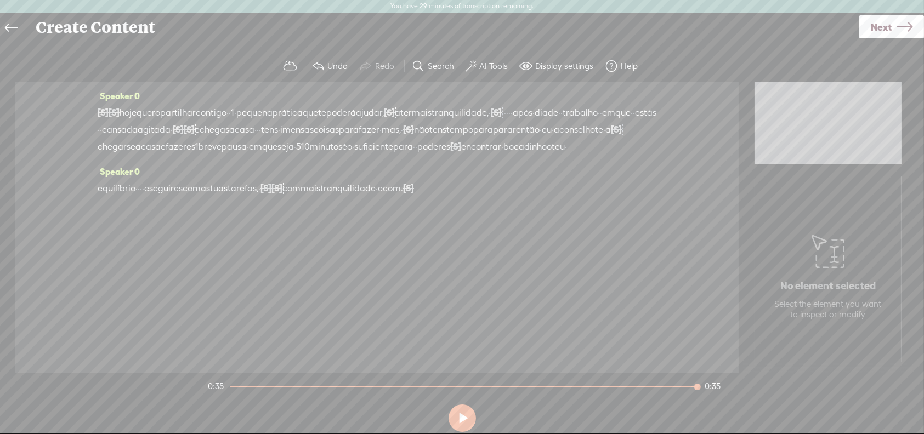
click at [203, 192] on div "Speaker 0 equilíbrio · · · · e seguires com as [GEOGRAPHIC_DATA] tarefas, · [S]…" at bounding box center [377, 184] width 559 height 42
click at [204, 193] on div "Speaker 0 equilíbrio · · · · e seguires com as [GEOGRAPHIC_DATA] tarefas, · [S]…" at bounding box center [377, 184] width 559 height 42
click at [183, 195] on span "seguires" at bounding box center [165, 188] width 33 height 16
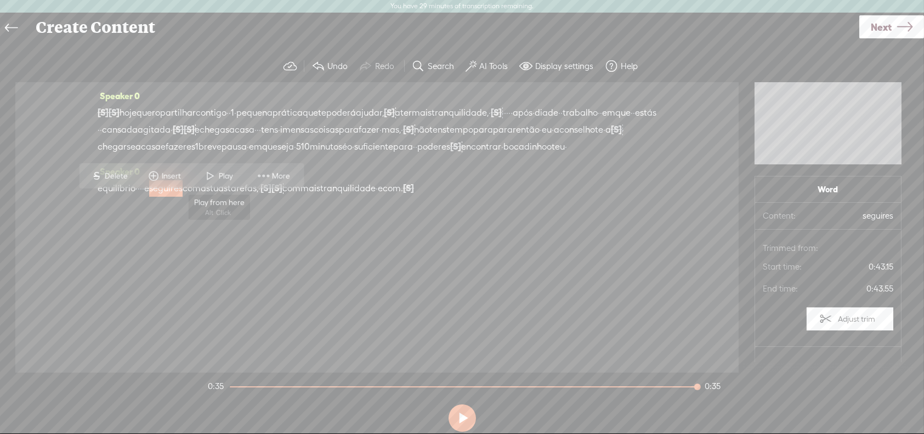
click at [221, 174] on span "Play" at bounding box center [227, 175] width 17 height 11
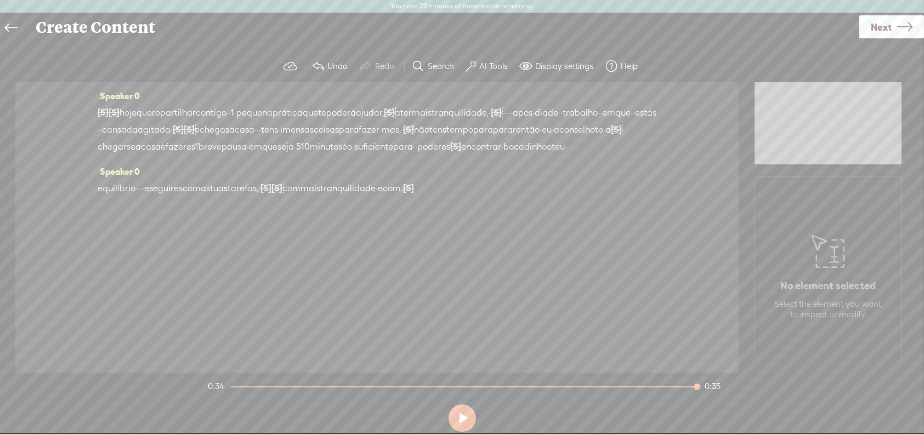
click at [300, 197] on span "com" at bounding box center [291, 188] width 18 height 16
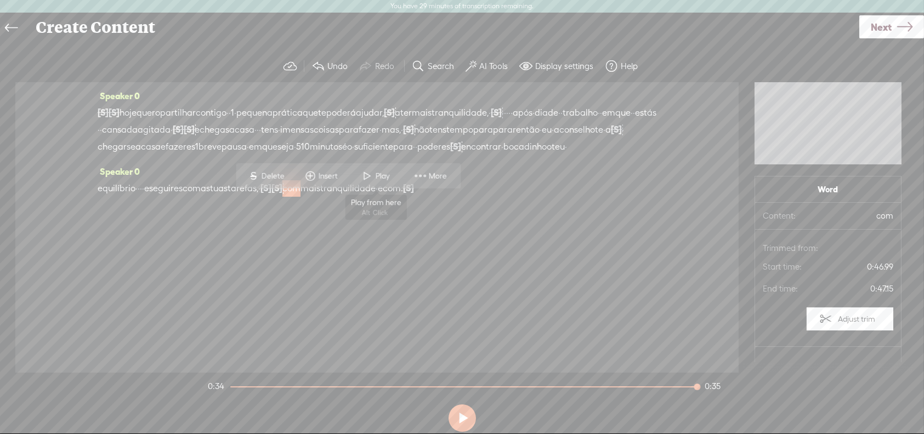
click at [372, 173] on span at bounding box center [367, 176] width 16 height 20
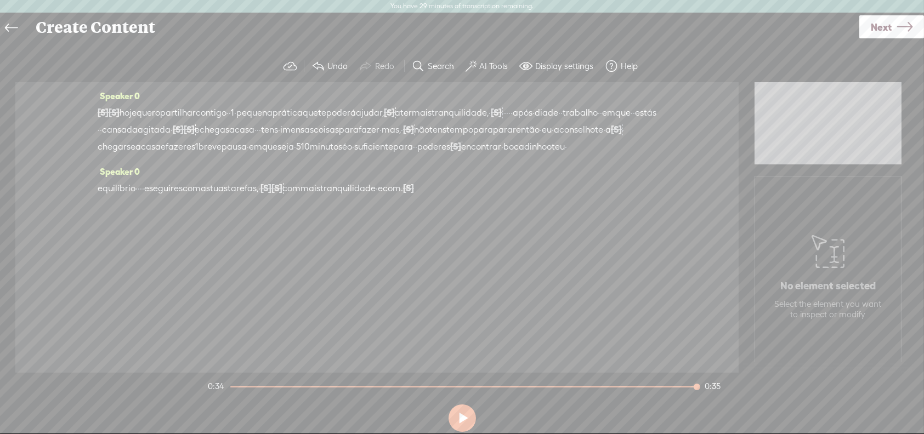
click at [403, 197] on span "com." at bounding box center [393, 188] width 20 height 16
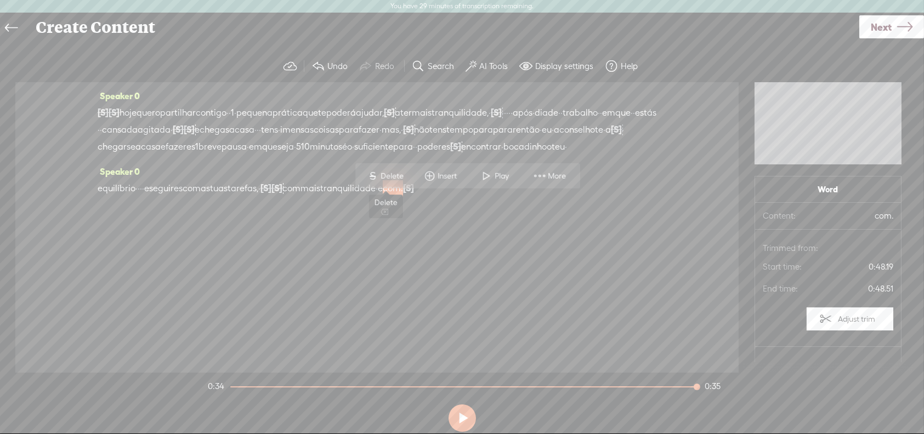
click at [391, 170] on span "S Delete" at bounding box center [385, 176] width 55 height 20
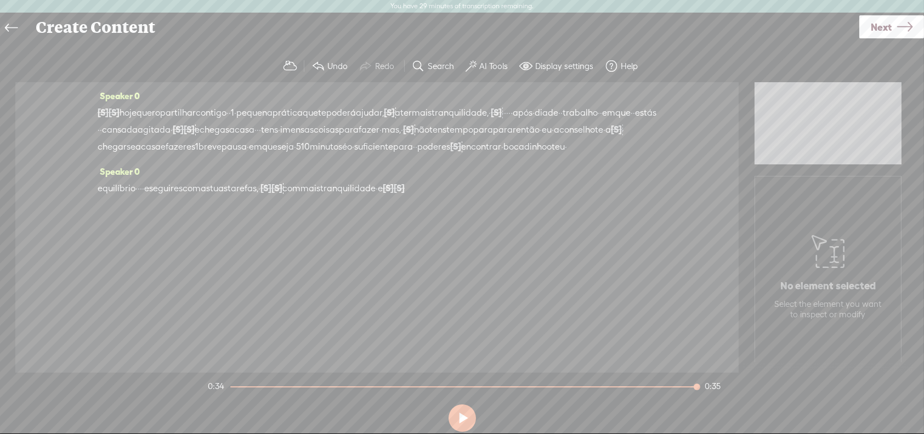
click at [376, 197] on span "tranquilidade" at bounding box center [347, 188] width 55 height 16
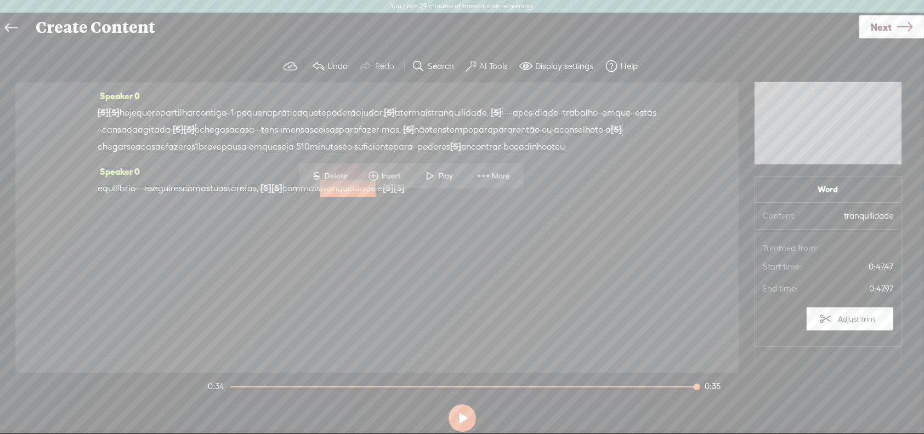
click at [300, 196] on span "com" at bounding box center [291, 188] width 18 height 16
click at [373, 174] on span at bounding box center [367, 176] width 16 height 20
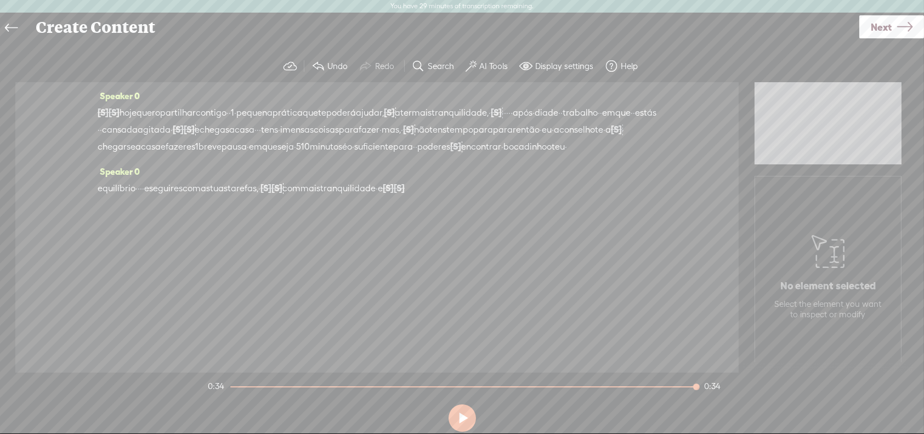
click at [331, 64] on label "Undo" at bounding box center [337, 66] width 20 height 11
click at [109, 197] on span "equilíbrio" at bounding box center [117, 188] width 38 height 16
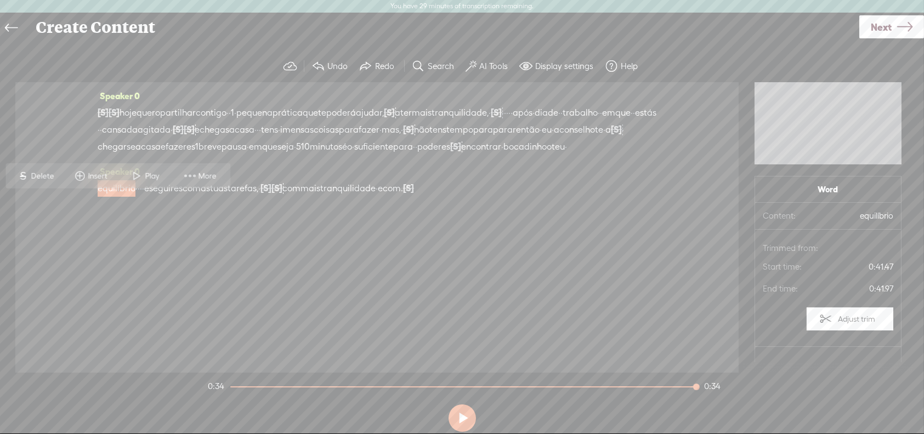
click at [461, 155] on span "encontrar" at bounding box center [481, 147] width 40 height 16
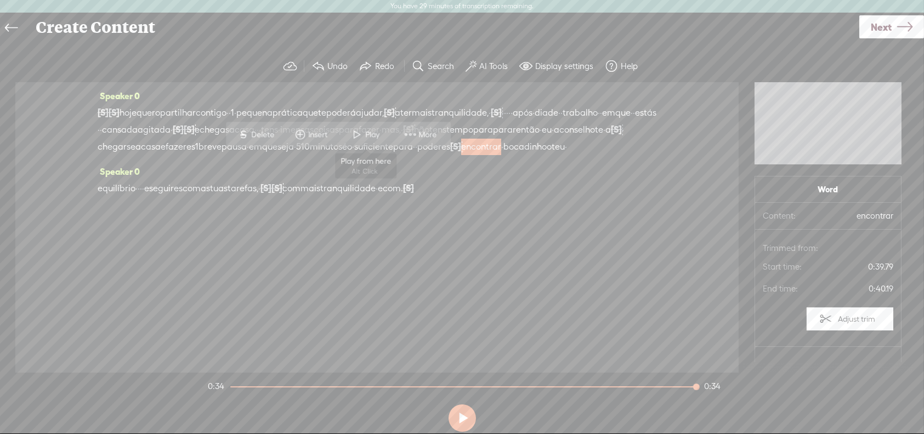
click at [364, 130] on span at bounding box center [357, 135] width 16 height 20
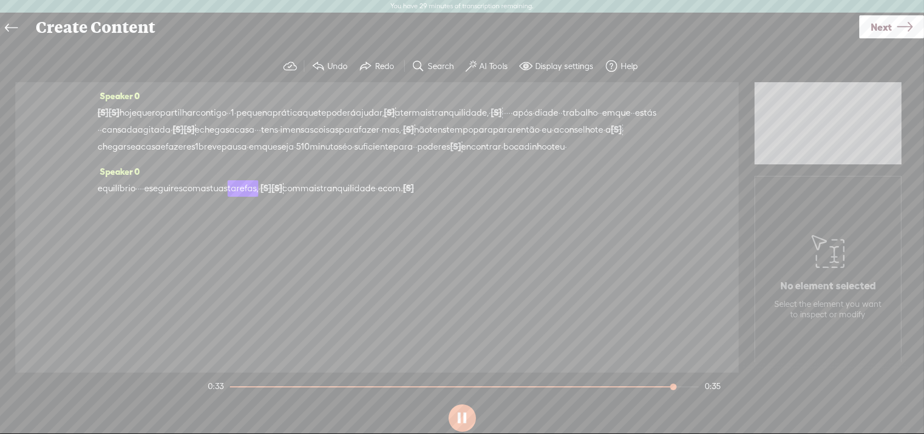
click at [460, 418] on button at bounding box center [461, 418] width 27 height 27
drag, startPoint x: 308, startPoint y: 200, endPoint x: 532, endPoint y: 203, distance: 224.2
click at [532, 197] on div "equilíbrio · · · · e seguires com as [GEOGRAPHIC_DATA] tarefas, · [S] · · · [S]…" at bounding box center [377, 188] width 559 height 17
click at [105, 197] on span "equilíbrio" at bounding box center [117, 188] width 38 height 16
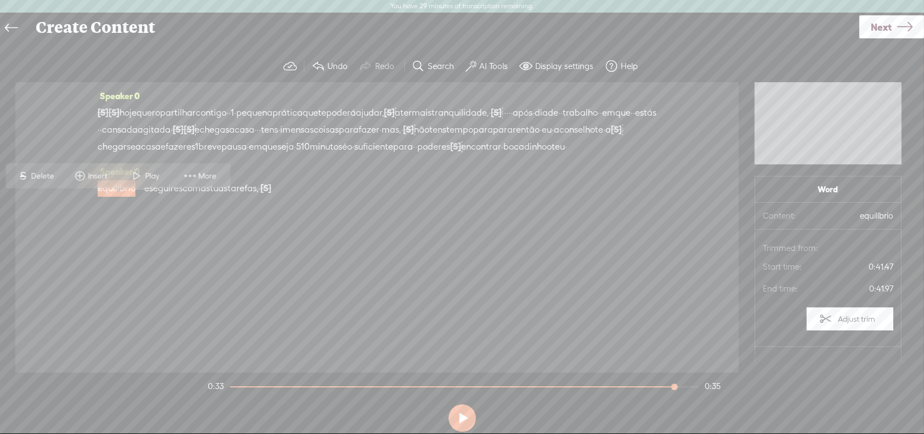
click at [145, 174] on span "Play" at bounding box center [153, 175] width 17 height 11
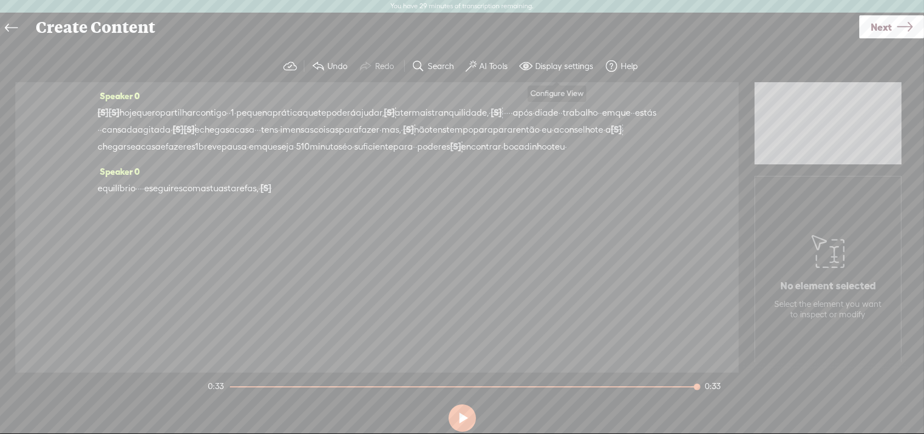
click at [564, 65] on label "Display settings" at bounding box center [564, 66] width 58 height 11
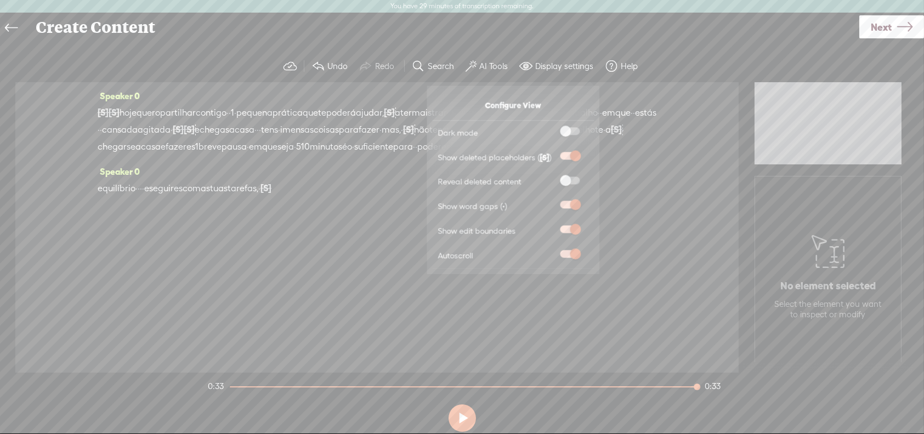
click at [673, 321] on div "Speaker 0 [S] · [S] · · · · hoje quero partilhar contigo · · 1 · pequena prátic…" at bounding box center [376, 227] width 723 height 291
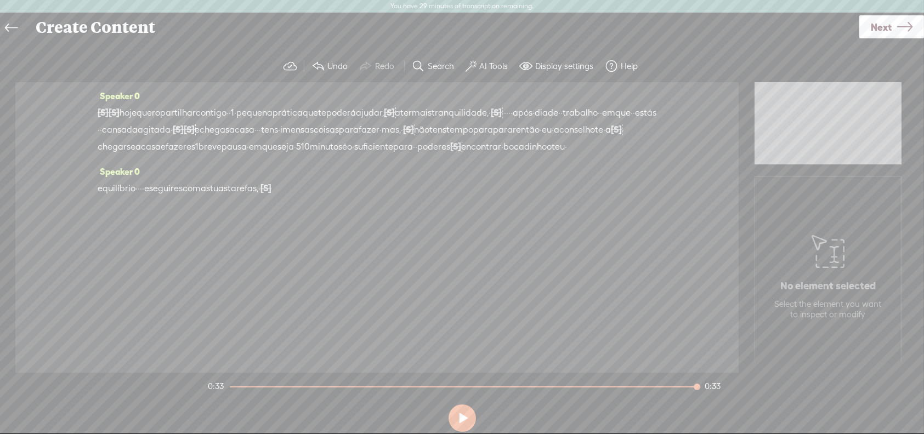
click at [492, 66] on label "AI Tools" at bounding box center [493, 66] width 29 height 11
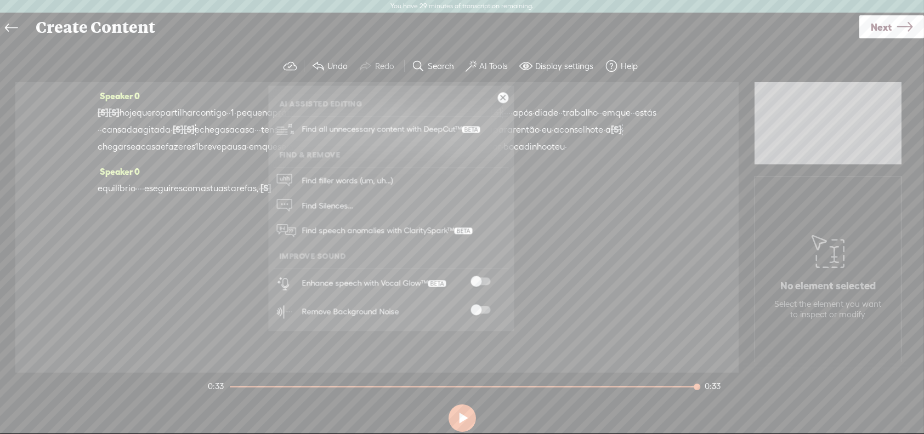
click at [517, 32] on div "Create Content" at bounding box center [443, 27] width 831 height 29
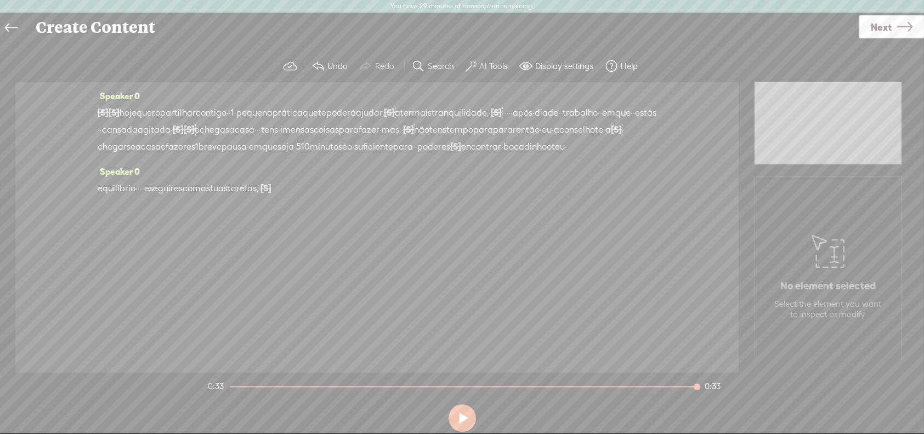
click at [893, 29] on link "Next" at bounding box center [891, 26] width 65 height 23
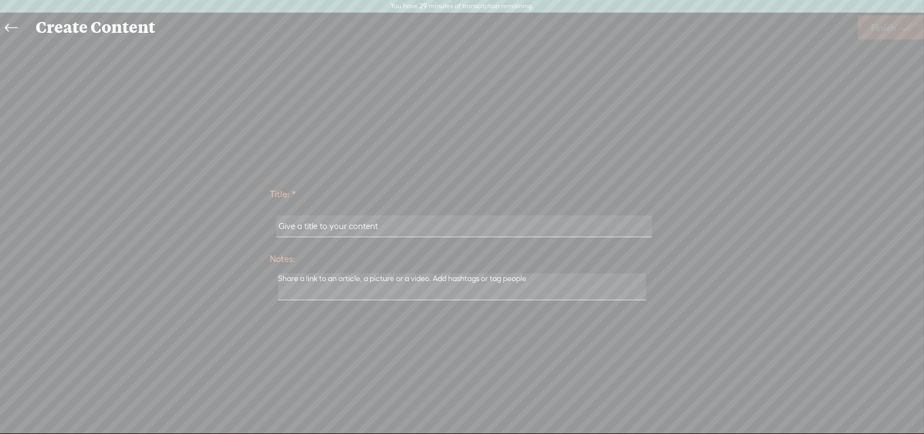
click at [123, 25] on div "Create Content" at bounding box center [443, 27] width 830 height 29
click at [8, 24] on icon at bounding box center [11, 28] width 13 height 25
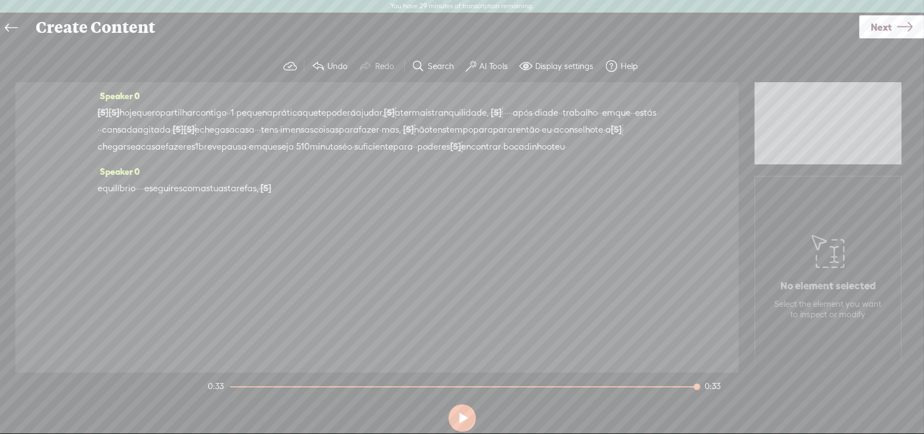
click at [431, 112] on span "mais" at bounding box center [422, 113] width 20 height 16
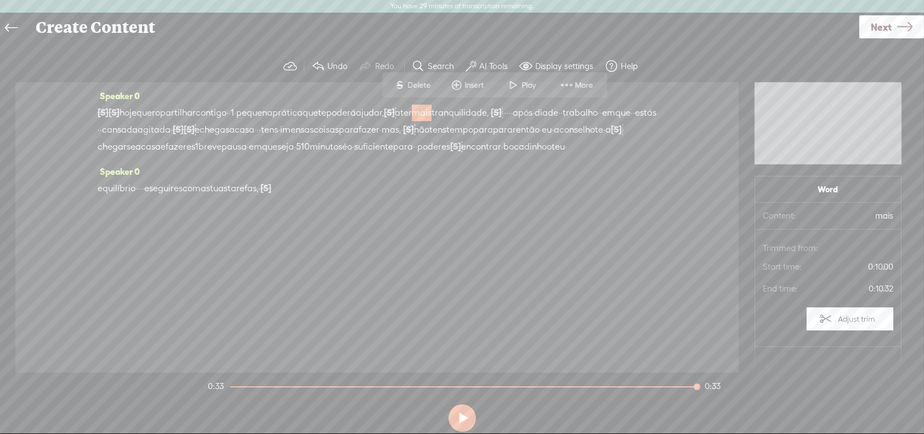
click at [863, 320] on label "Adjust trim" at bounding box center [856, 319] width 37 height 21
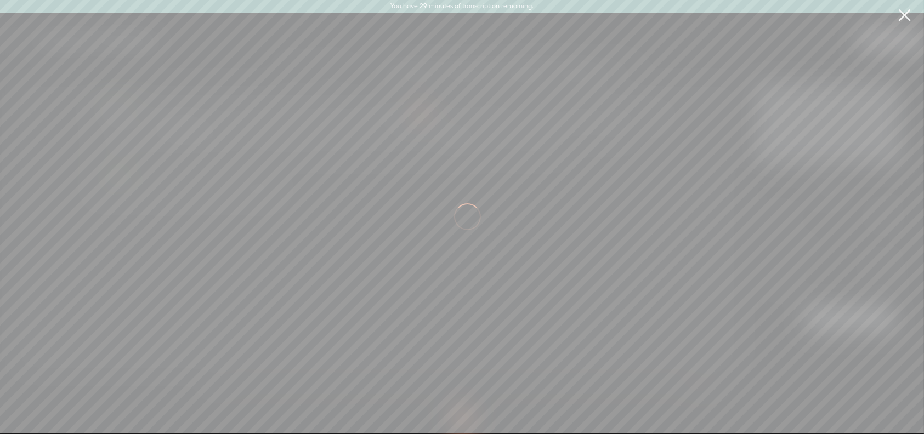
scroll to position [0, 1763]
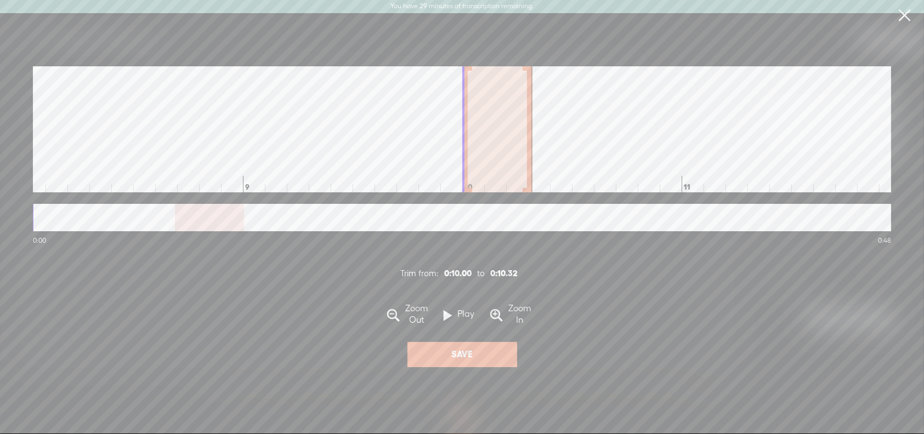
click at [448, 319] on span at bounding box center [448, 315] width 8 height 21
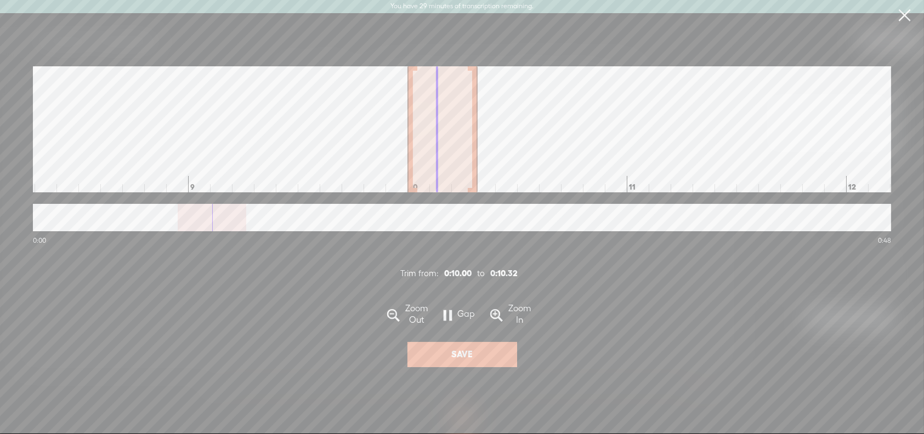
scroll to position [0, 1829]
click at [905, 16] on link at bounding box center [904, 15] width 27 height 31
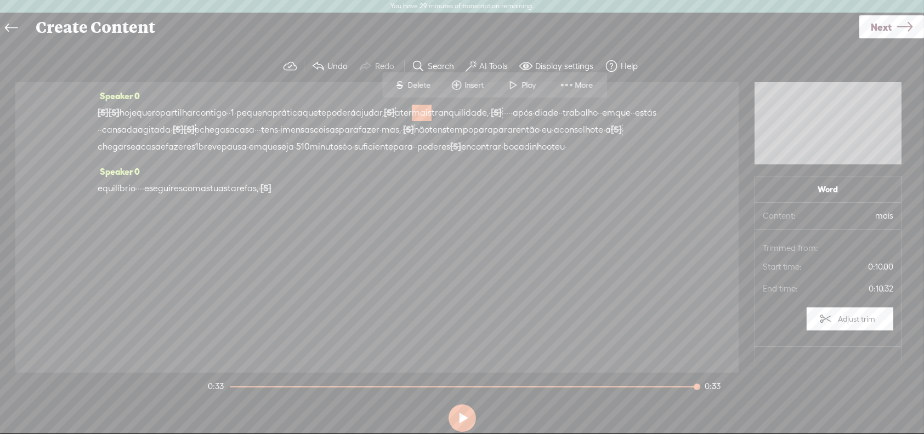
click at [195, 153] on span "fazeres" at bounding box center [181, 147] width 30 height 16
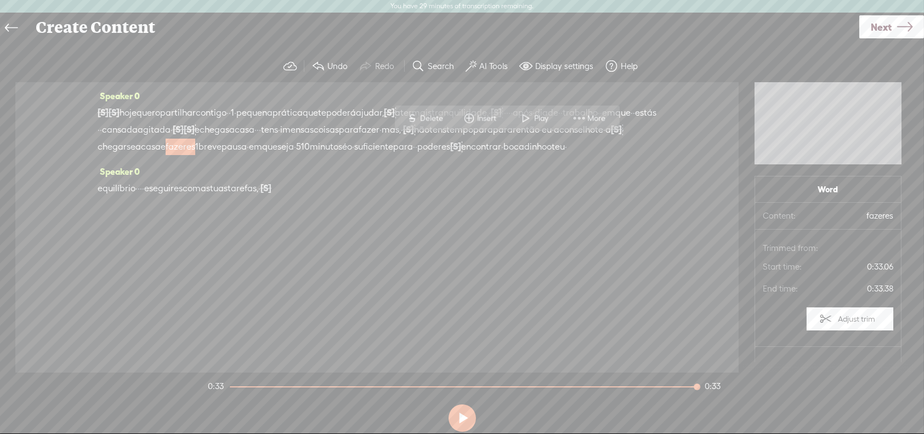
click at [102, 126] on span "·" at bounding box center [101, 130] width 2 height 16
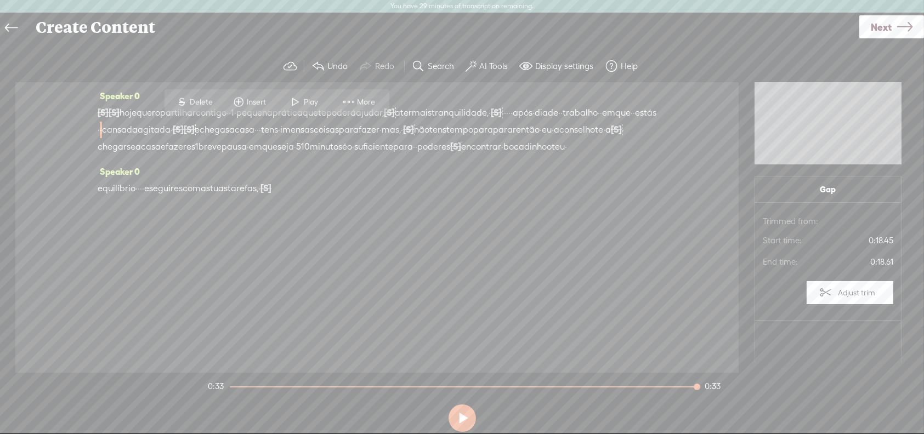
click at [101, 113] on span "[S]" at bounding box center [103, 112] width 11 height 10
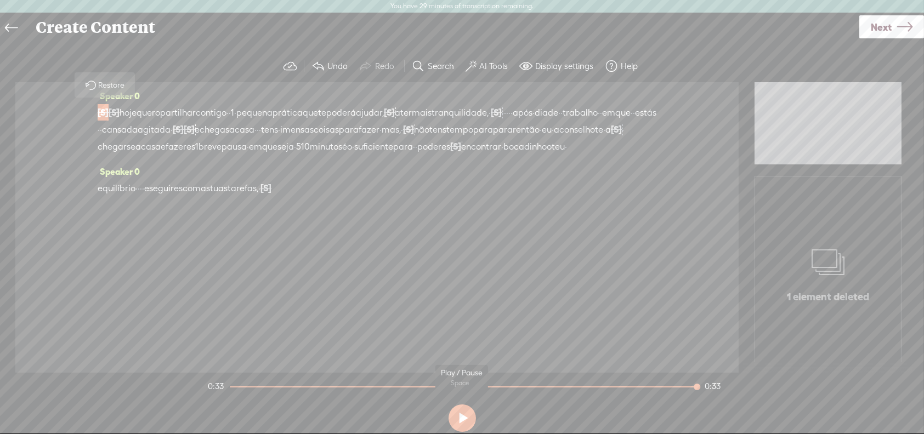
click at [463, 419] on button at bounding box center [461, 418] width 27 height 27
click at [884, 30] on span "Next" at bounding box center [881, 27] width 21 height 28
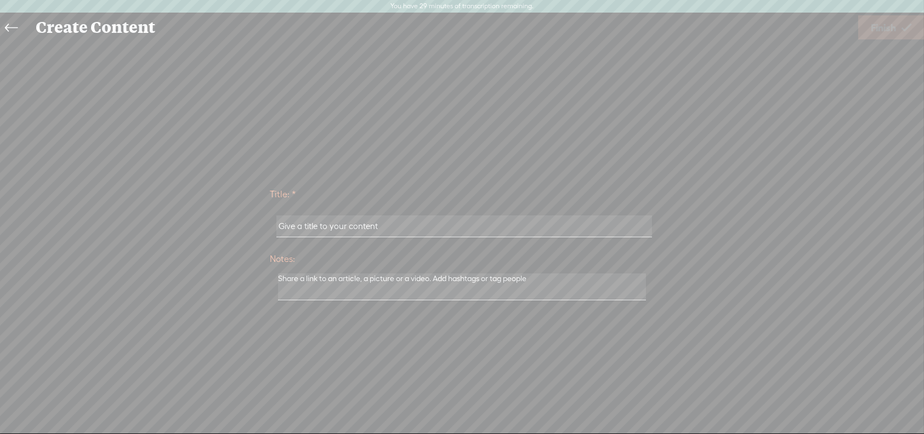
click at [397, 221] on input "text" at bounding box center [464, 225] width 376 height 21
drag, startPoint x: 394, startPoint y: 225, endPoint x: 261, endPoint y: 224, distance: 132.1
click at [261, 224] on div "Title: * Notes: Save as a draft content Publish: Warning: Narration of your tex…" at bounding box center [462, 243] width 902 height 124
click at [337, 219] on input "text" at bounding box center [464, 225] width 376 height 21
type input "pausa ao chegar a casa"
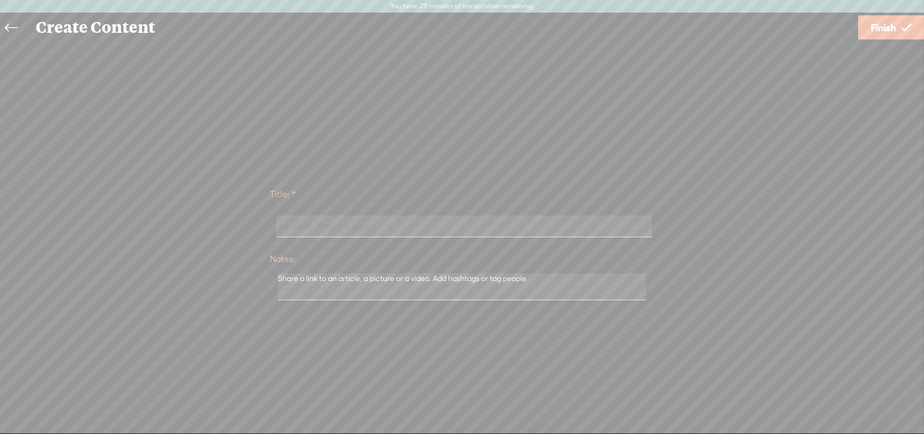
click at [894, 29] on span "Finish" at bounding box center [883, 28] width 25 height 28
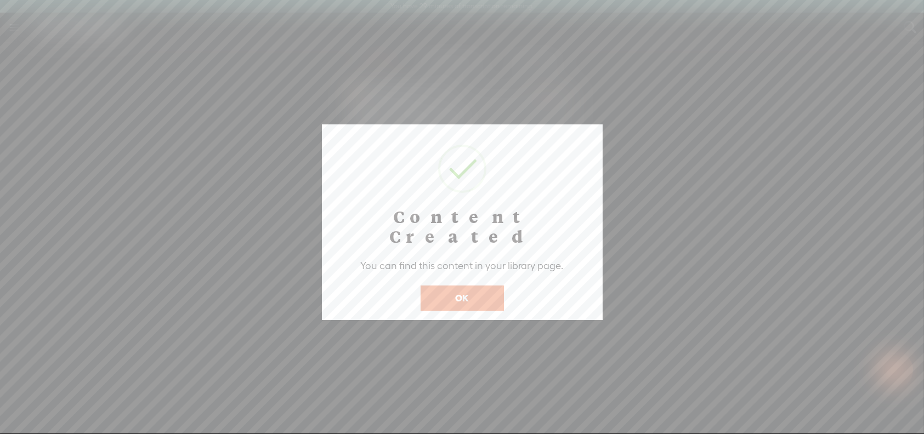
click at [476, 286] on button "OK" at bounding box center [461, 298] width 83 height 25
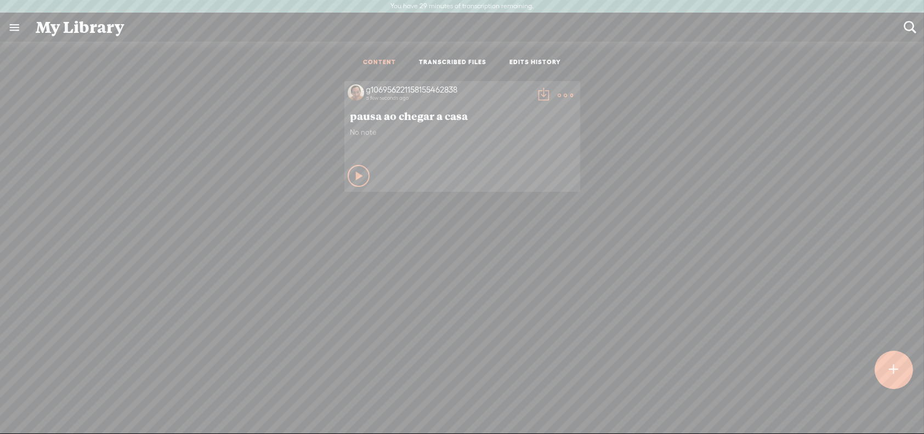
click at [564, 94] on t at bounding box center [565, 95] width 15 height 15
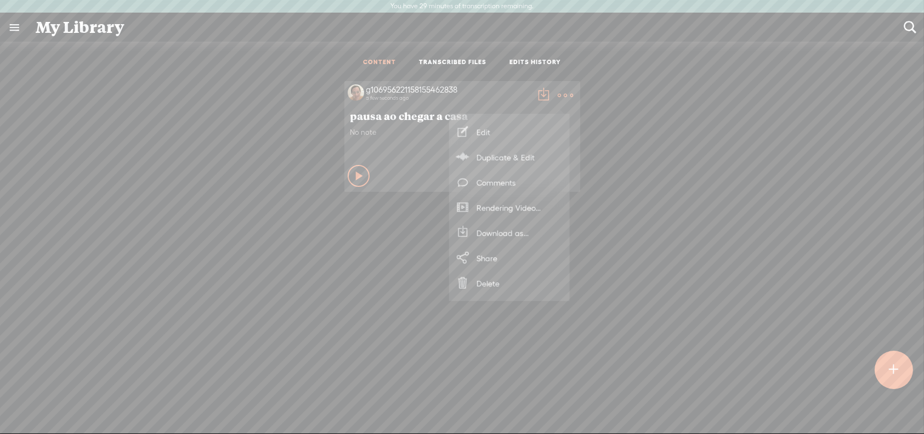
click at [463, 230] on icon at bounding box center [462, 232] width 16 height 13
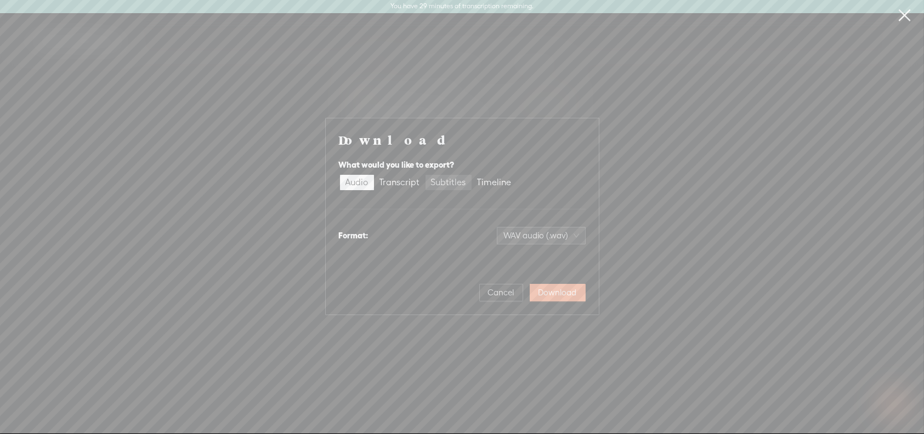
click at [452, 184] on div "Subtitles" at bounding box center [448, 182] width 35 height 15
click at [425, 175] on input "Subtitles" at bounding box center [425, 175] width 0 height 0
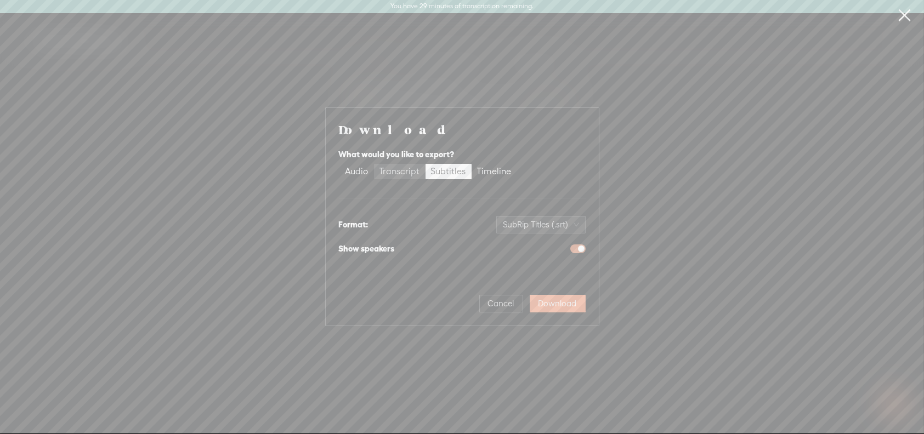
click at [399, 171] on div "Transcript" at bounding box center [399, 171] width 41 height 15
click at [374, 164] on input "Transcript" at bounding box center [374, 164] width 0 height 0
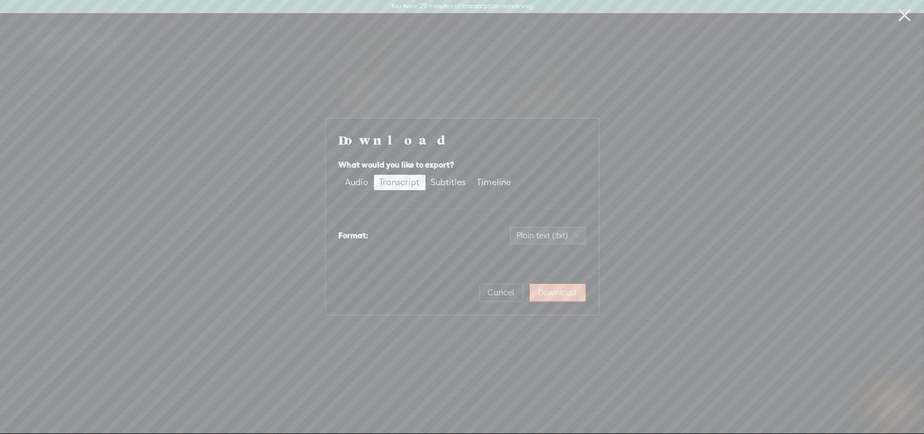
click at [557, 290] on span "Download" at bounding box center [557, 292] width 38 height 11
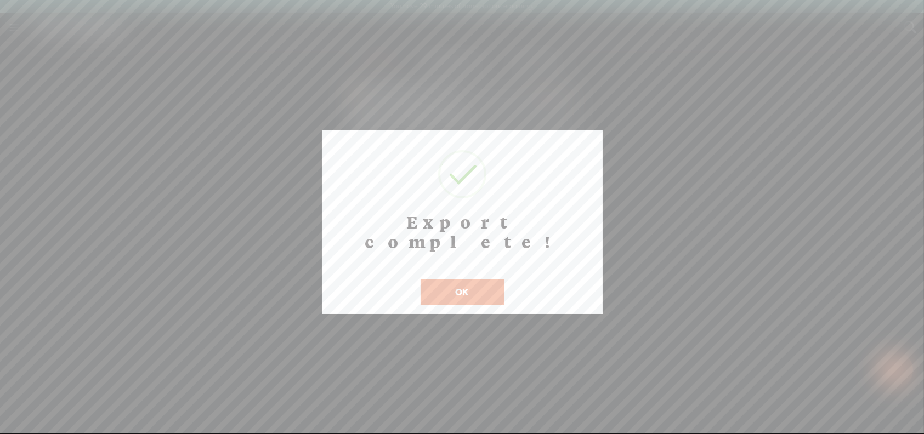
click at [481, 280] on button "OK" at bounding box center [461, 292] width 83 height 25
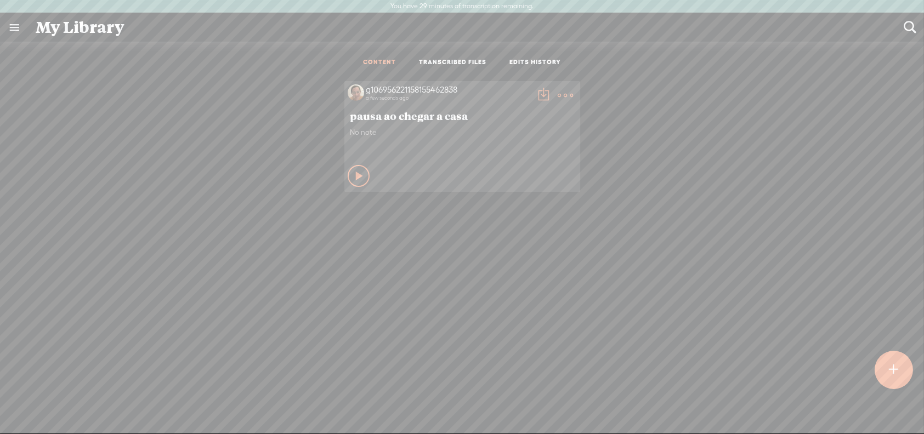
click at [560, 94] on t at bounding box center [565, 95] width 15 height 15
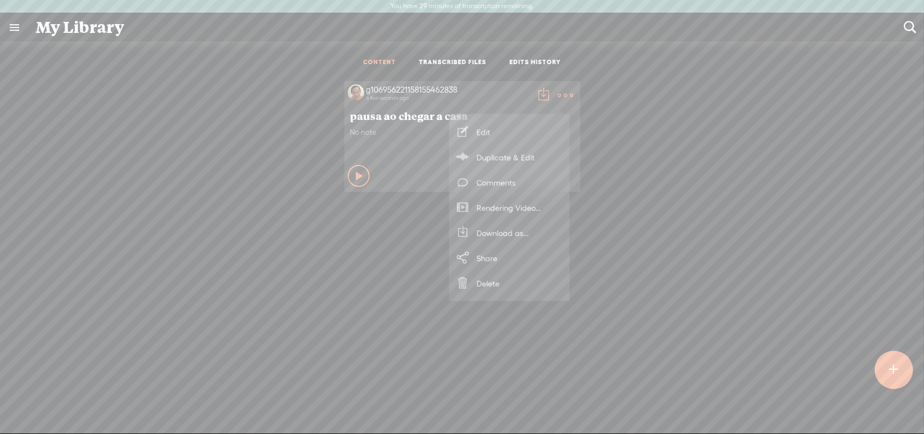
click at [501, 230] on link "Download as..." at bounding box center [509, 232] width 110 height 25
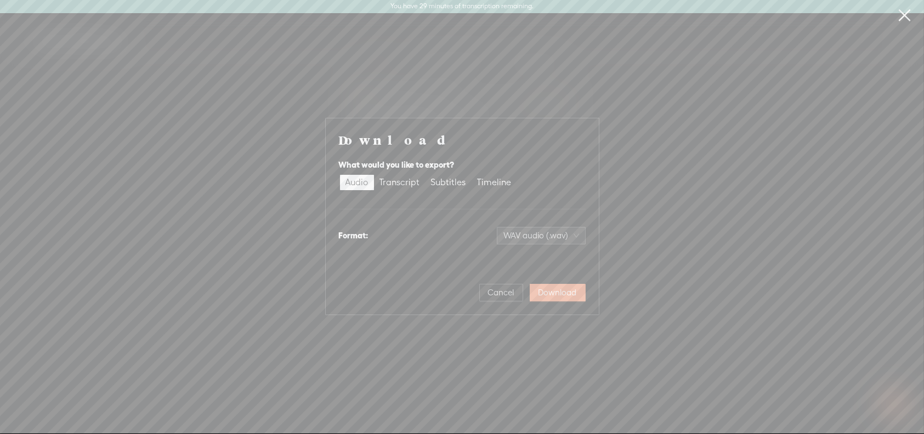
click at [650, 181] on div "Download What would you like to export? Audio Transcript Subtitles Timeline For…" at bounding box center [462, 216] width 924 height 433
click at [499, 294] on span "Cancel" at bounding box center [501, 292] width 26 height 11
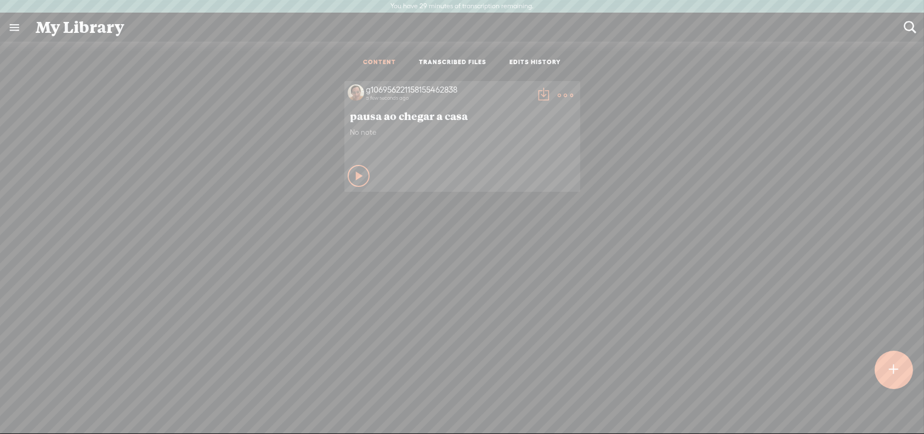
click at [562, 93] on t at bounding box center [565, 95] width 15 height 15
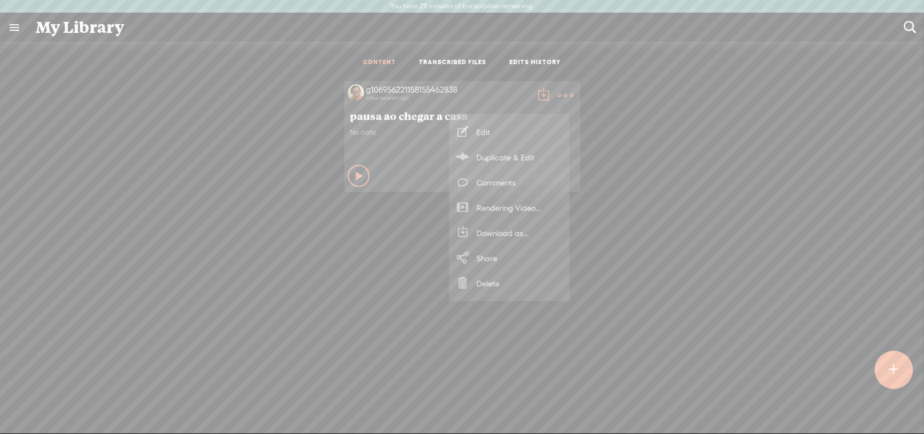
click at [662, 176] on div "g106956221158155462838 a few seconds ago pausa ao chegar a casa No note Play Co…" at bounding box center [461, 137] width 907 height 122
